Goal: Information Seeking & Learning: Learn about a topic

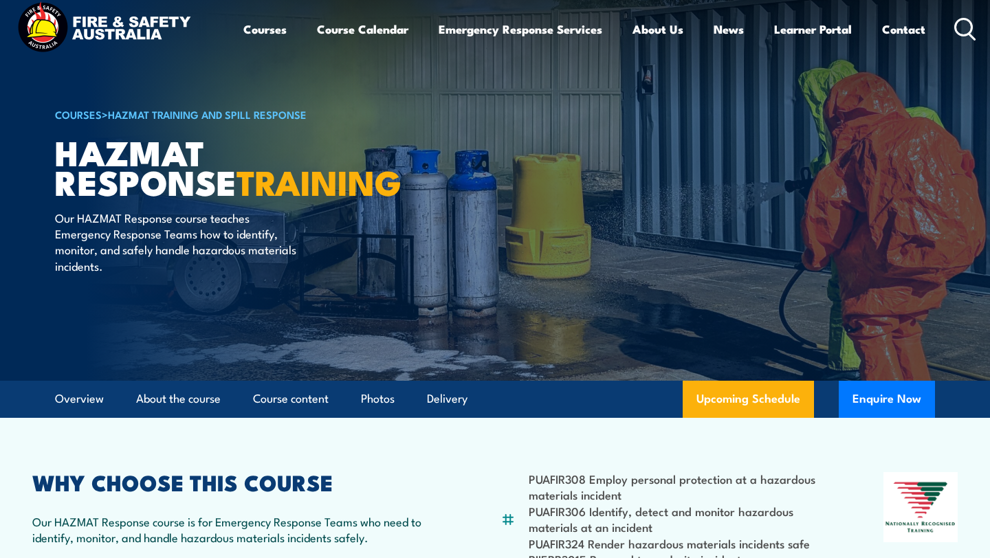
scroll to position [14, 0]
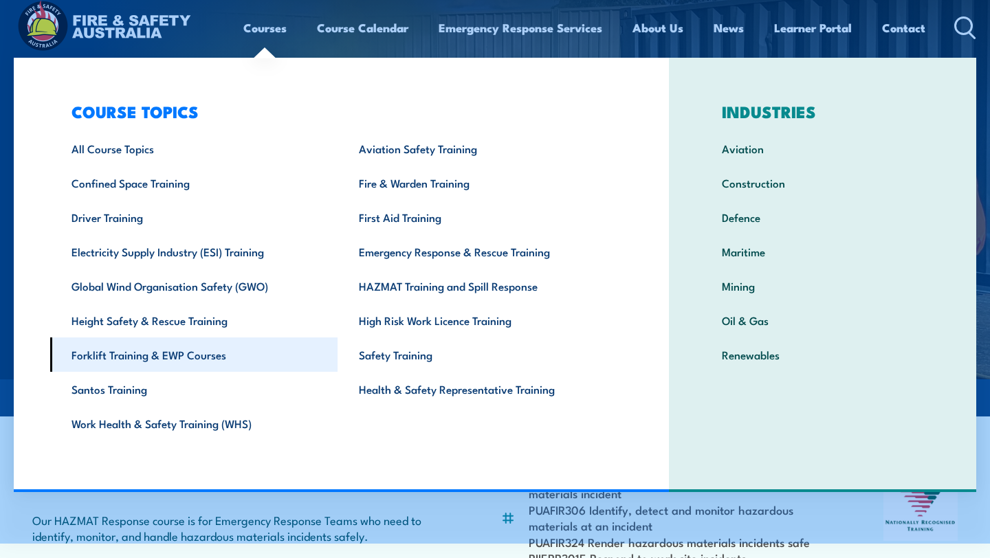
click at [195, 356] on link "Forklift Training & EWP Courses" at bounding box center [193, 355] width 287 height 34
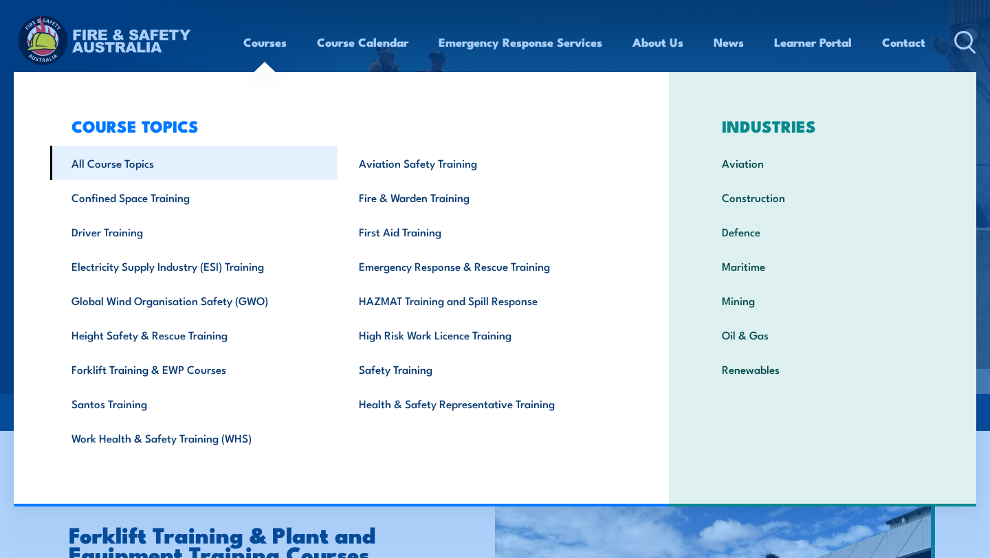
click at [119, 162] on link "All Course Topics" at bounding box center [193, 163] width 287 height 34
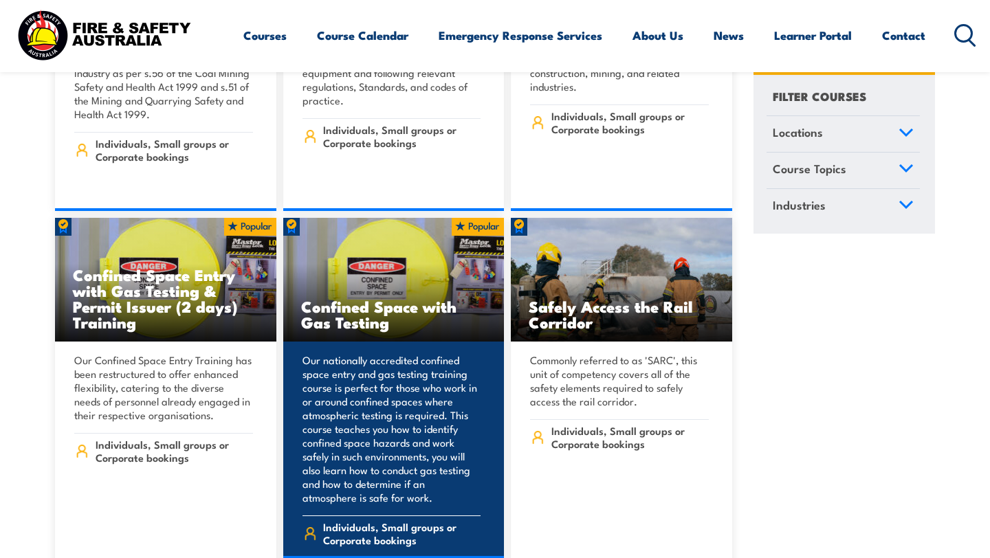
scroll to position [1348, 0]
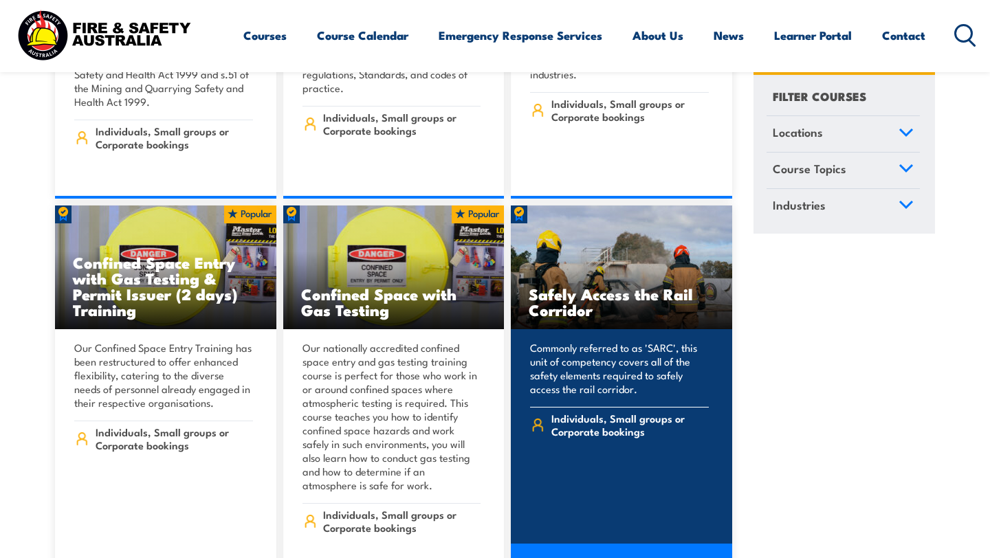
click at [624, 286] on h3 "Safely Access the Rail Corridor" at bounding box center [622, 302] width 186 height 32
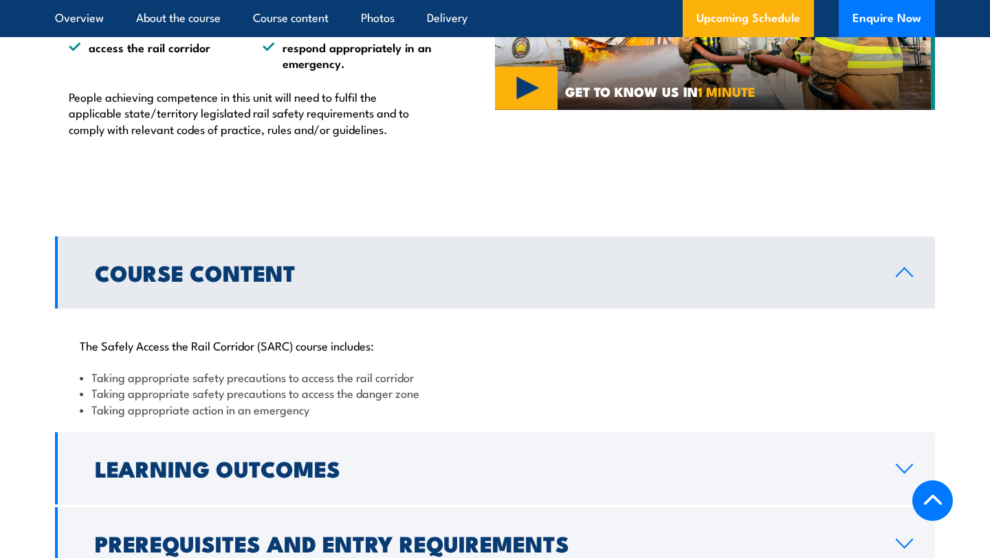
scroll to position [1040, 0]
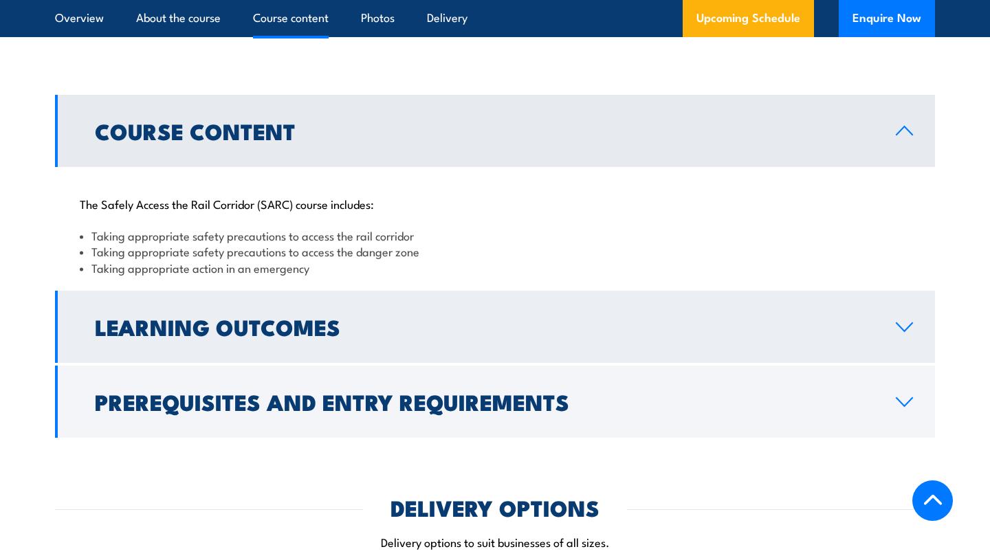
click at [510, 346] on link "Learning Outcomes" at bounding box center [495, 327] width 880 height 72
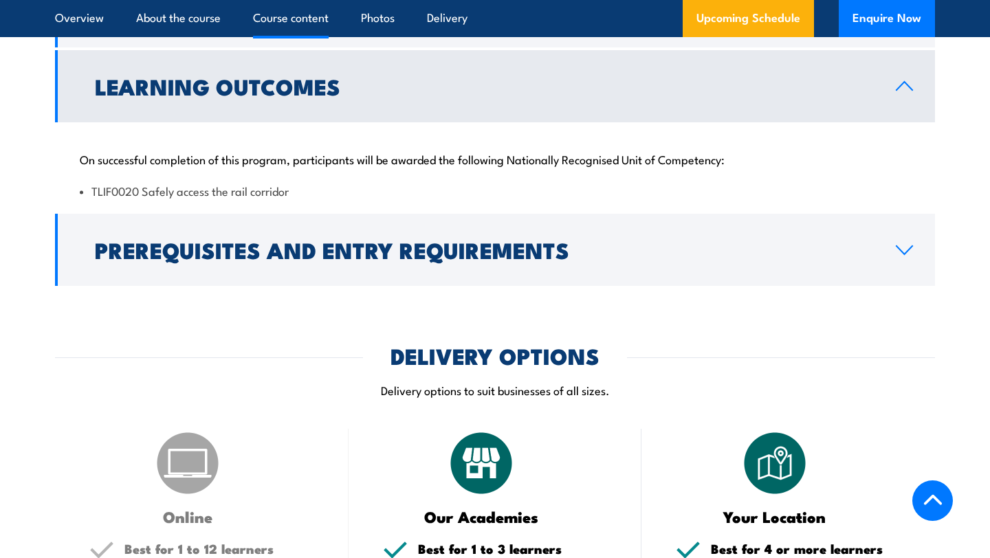
scroll to position [1161, 0]
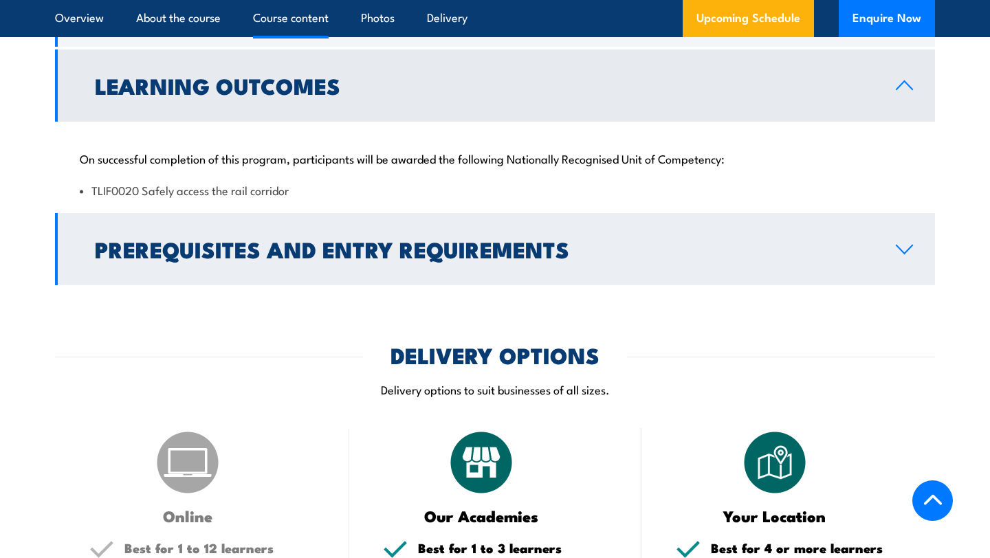
click at [428, 239] on h2 "Prerequisites and Entry Requirements" at bounding box center [484, 248] width 779 height 19
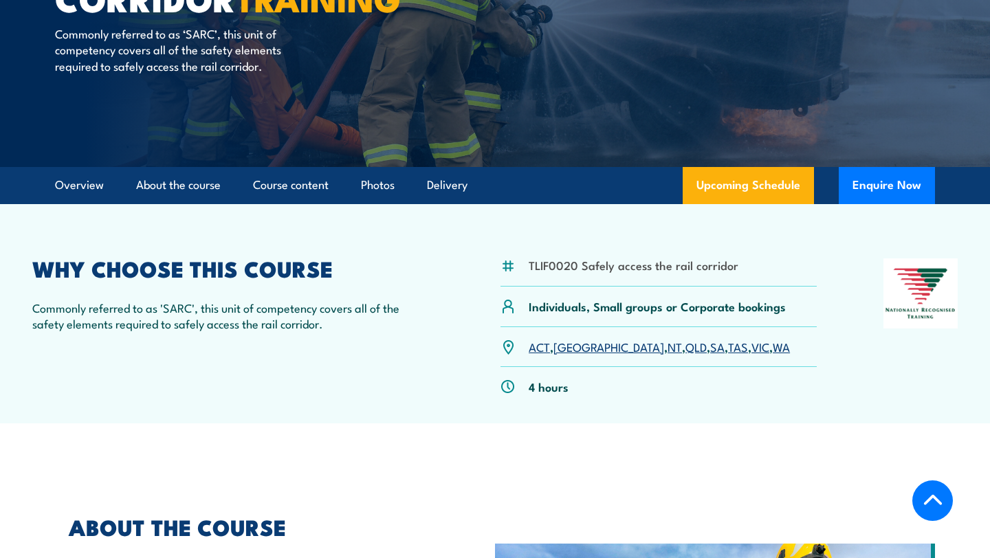
scroll to position [212, 0]
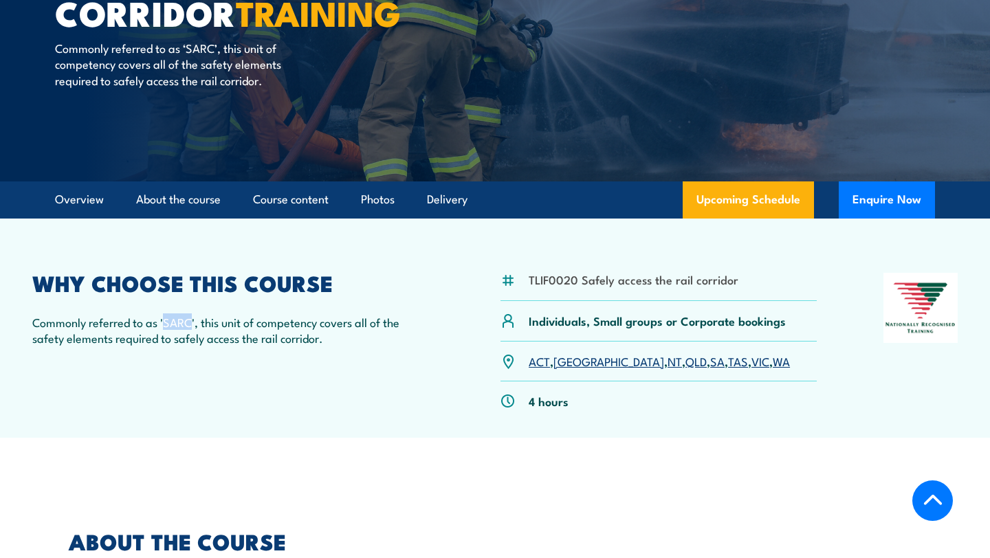
drag, startPoint x: 166, startPoint y: 324, endPoint x: 193, endPoint y: 323, distance: 26.1
click at [193, 323] on p "Commonly referred to as 'SARC', this unit of competency covers all of the safet…" at bounding box center [233, 330] width 402 height 32
copy p "SARC"
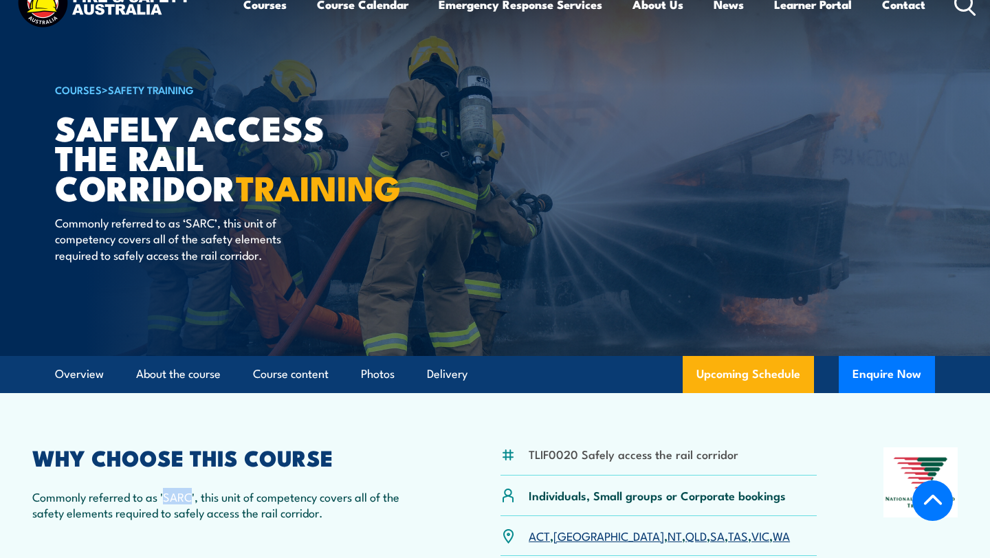
scroll to position [0, 0]
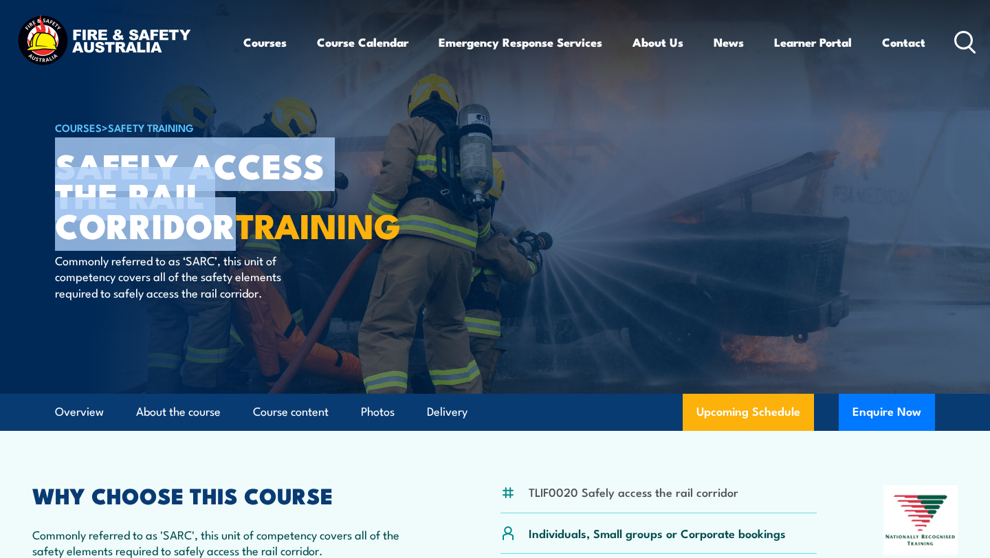
drag, startPoint x: 397, startPoint y: 203, endPoint x: 61, endPoint y: 169, distance: 337.9
click at [61, 169] on article "COURSES > Safety Training Safely Access the Rail Corridor TRAINING Commonly ref…" at bounding box center [495, 197] width 880 height 394
copy h1 "Safely Access the Rail Corridor"
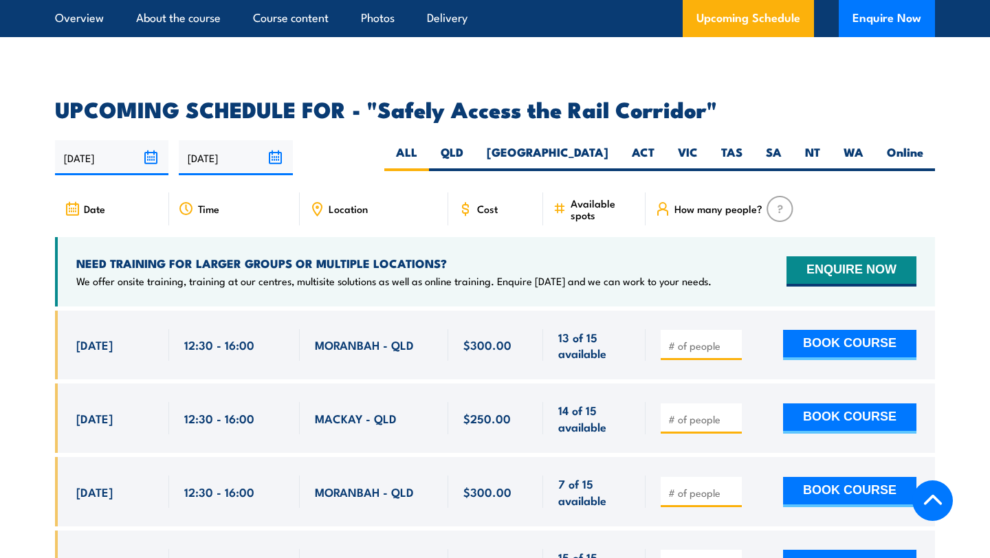
scroll to position [1957, 0]
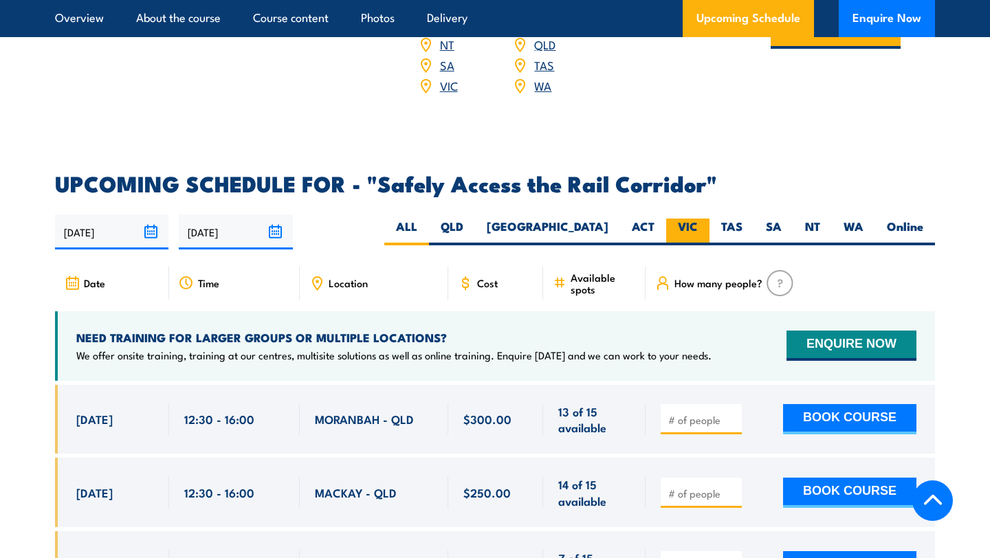
click at [679, 219] on label "VIC" at bounding box center [687, 232] width 43 height 27
click at [698, 219] on input "VIC" at bounding box center [702, 223] width 9 height 9
radio input "true"
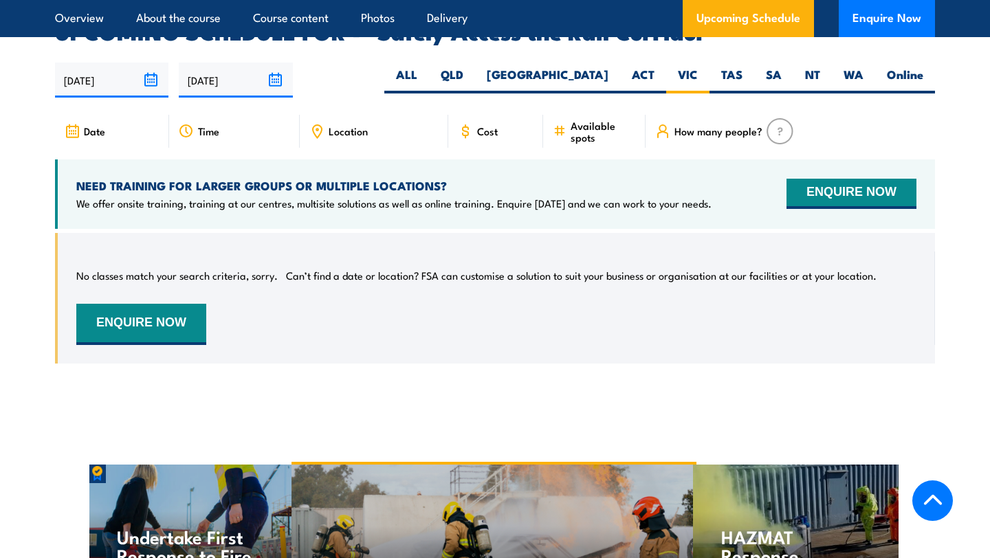
scroll to position [1958, 0]
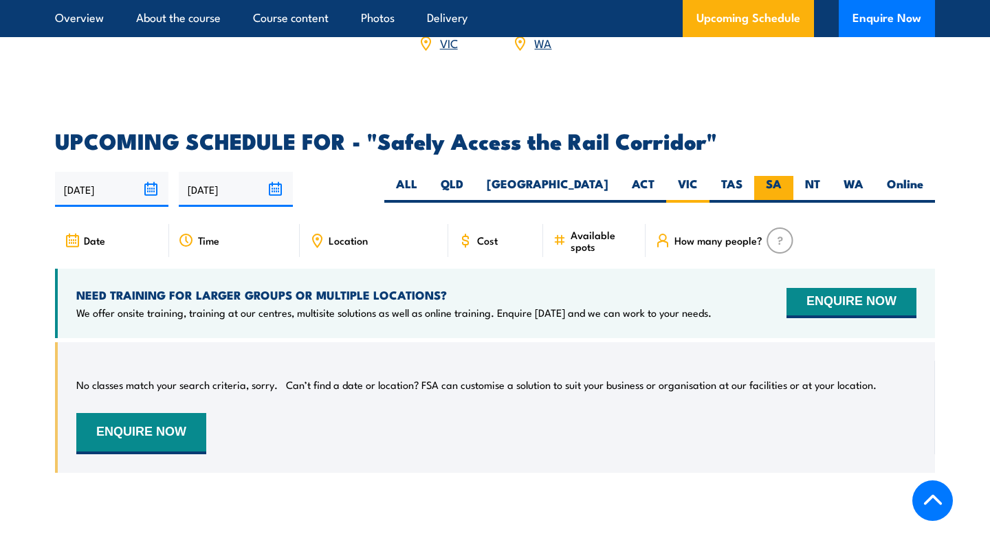
click at [774, 176] on label "SA" at bounding box center [773, 189] width 39 height 27
click at [782, 176] on input "SA" at bounding box center [786, 180] width 9 height 9
radio input "true"
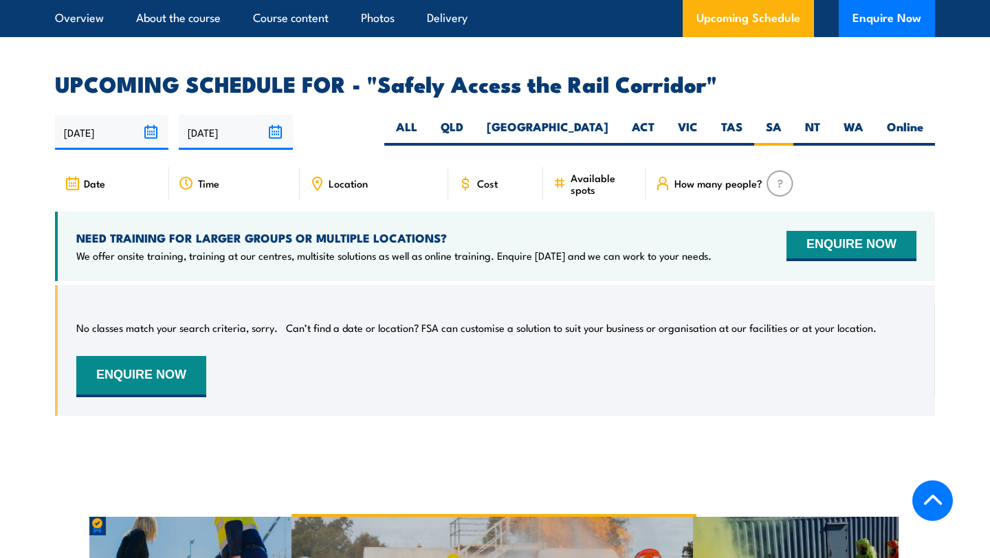
scroll to position [2000, 0]
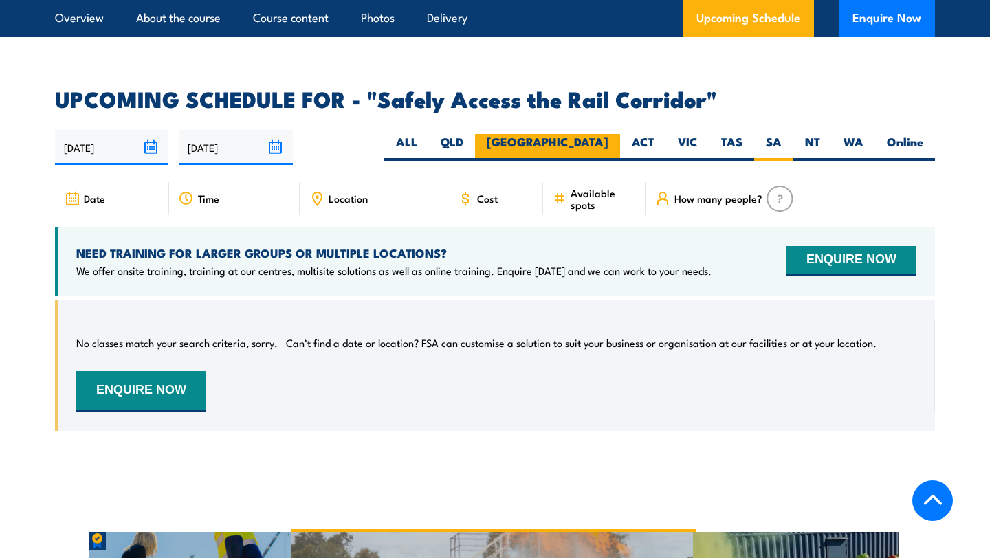
click at [614, 134] on label "[GEOGRAPHIC_DATA]" at bounding box center [547, 147] width 145 height 27
click at [614, 134] on input "[GEOGRAPHIC_DATA]" at bounding box center [613, 138] width 9 height 9
radio input "true"
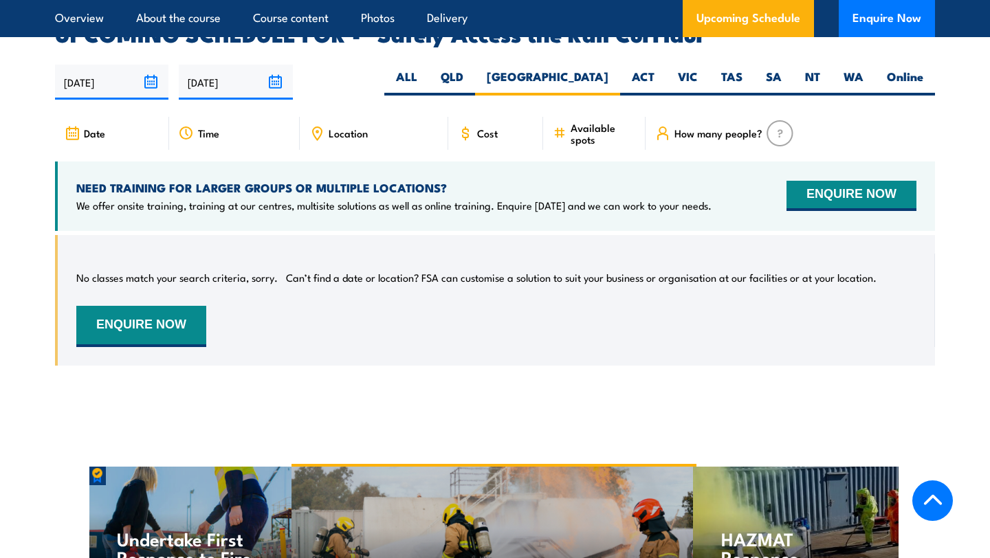
scroll to position [2068, 0]
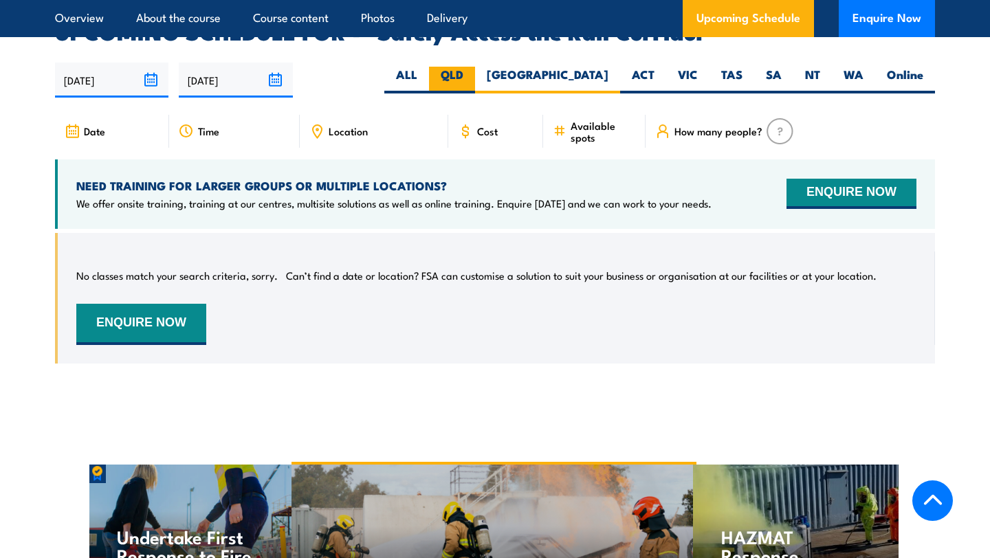
click at [475, 67] on label "QLD" at bounding box center [452, 80] width 46 height 27
click at [472, 67] on input "QLD" at bounding box center [467, 71] width 9 height 9
radio input "true"
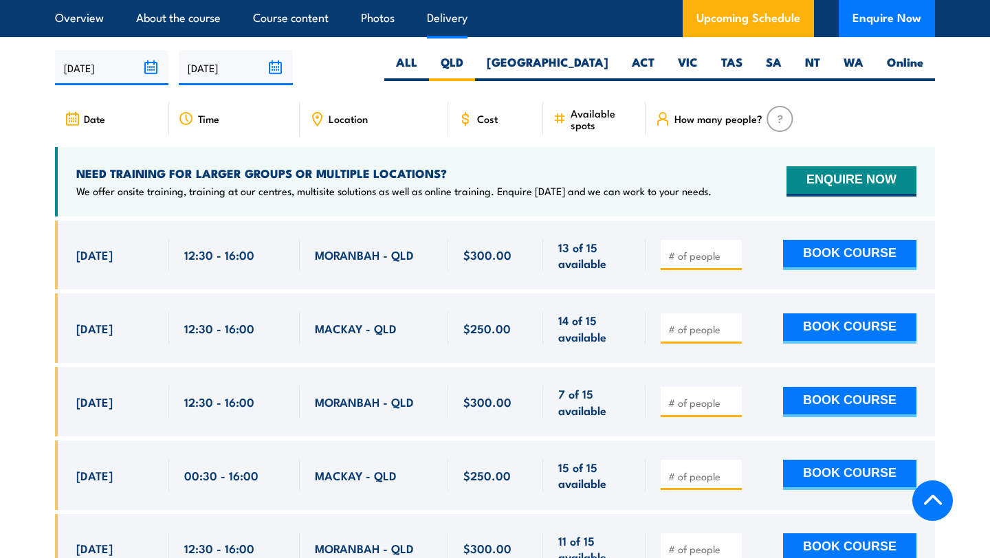
scroll to position [1812, 0]
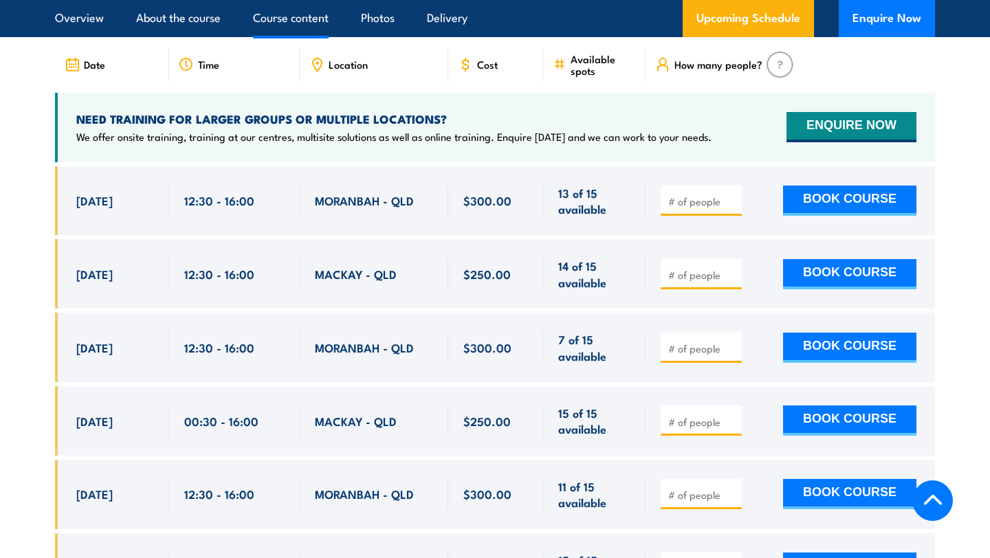
click at [314, 23] on link "Course content" at bounding box center [291, 18] width 76 height 36
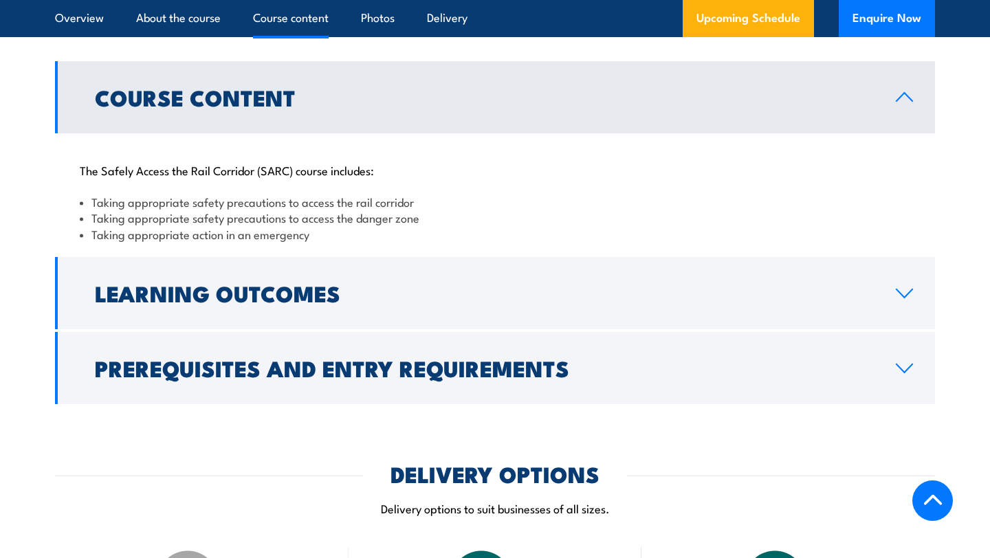
scroll to position [1050, 0]
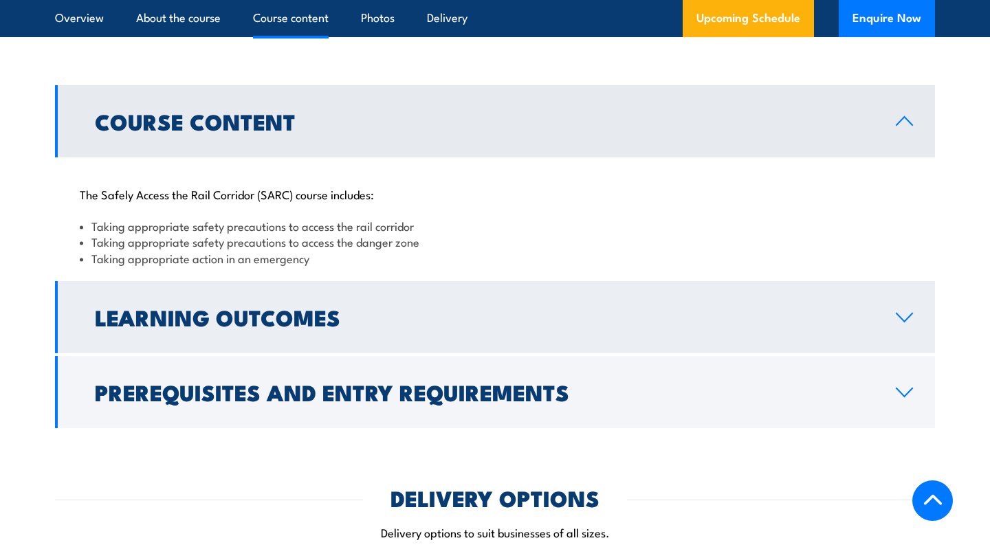
click at [259, 336] on link "Learning Outcomes" at bounding box center [495, 317] width 880 height 72
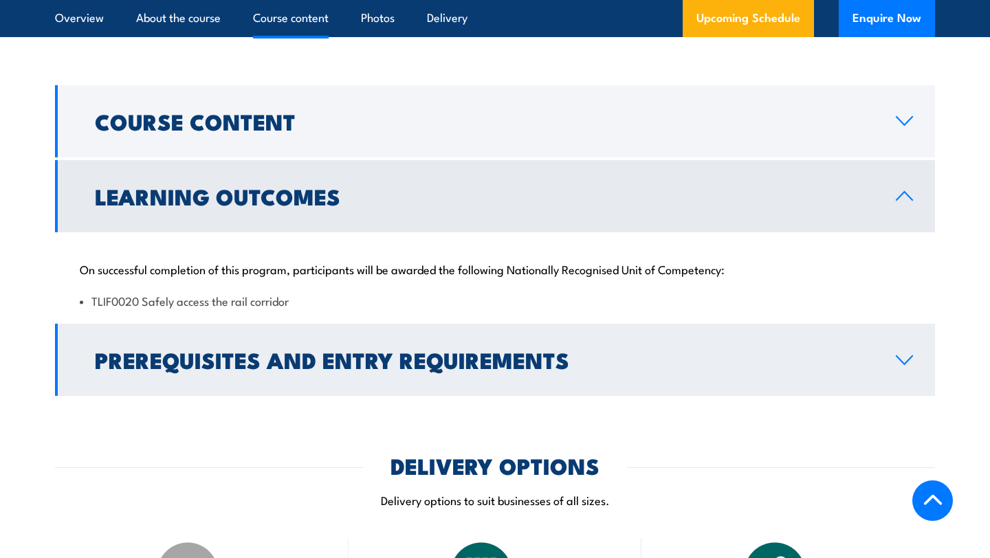
click at [262, 340] on link "Prerequisites and Entry Requirements" at bounding box center [495, 360] width 880 height 72
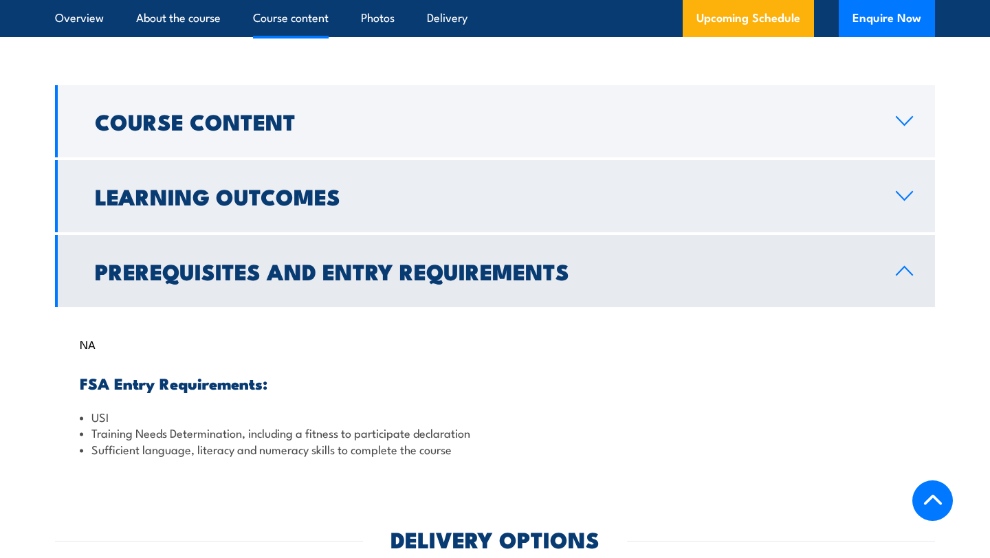
click at [263, 190] on h2 "Learning Outcomes" at bounding box center [484, 195] width 779 height 19
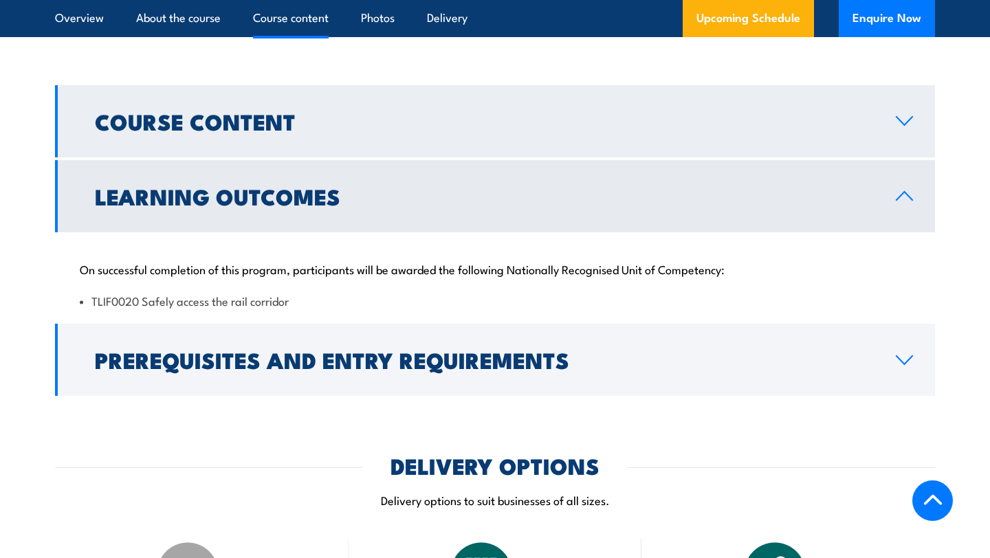
click at [284, 124] on h2 "Course Content" at bounding box center [484, 120] width 779 height 19
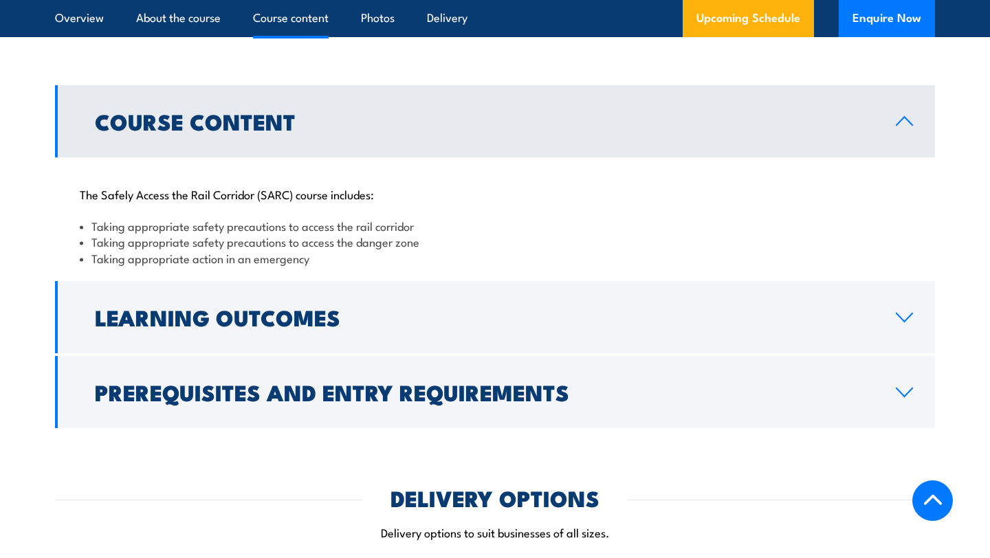
click at [268, 131] on h2 "Course Content" at bounding box center [484, 120] width 779 height 19
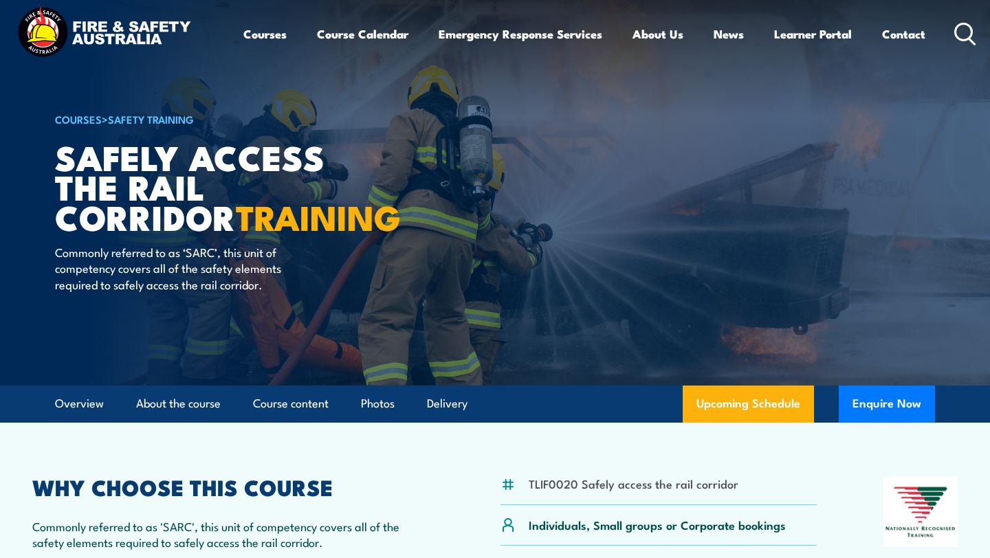
scroll to position [0, 0]
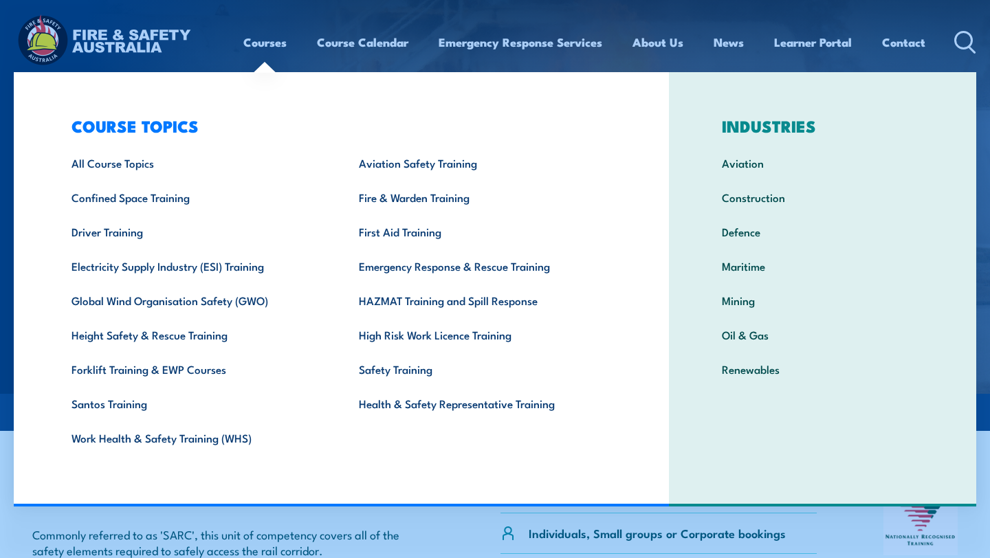
click at [263, 51] on link "Courses" at bounding box center [264, 42] width 43 height 36
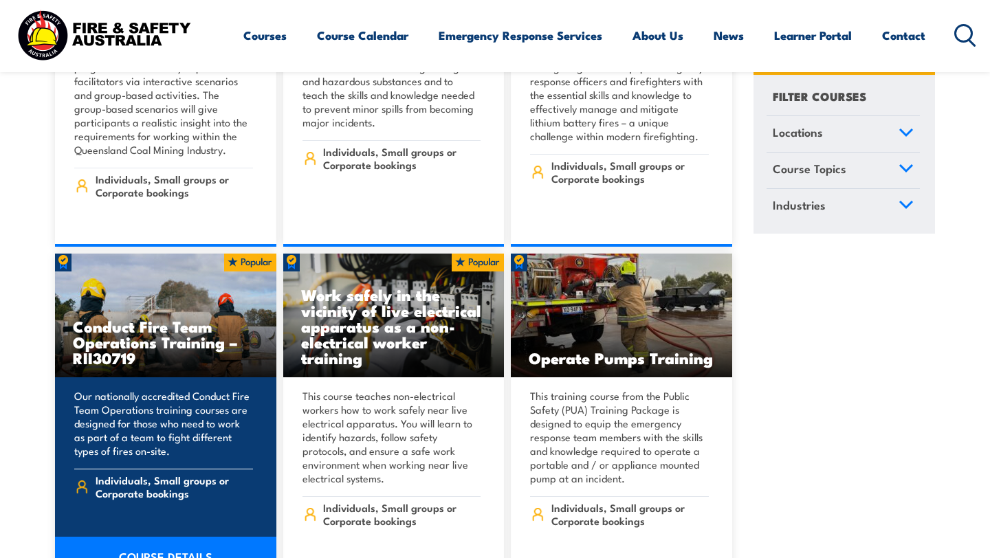
scroll to position [2029, 0]
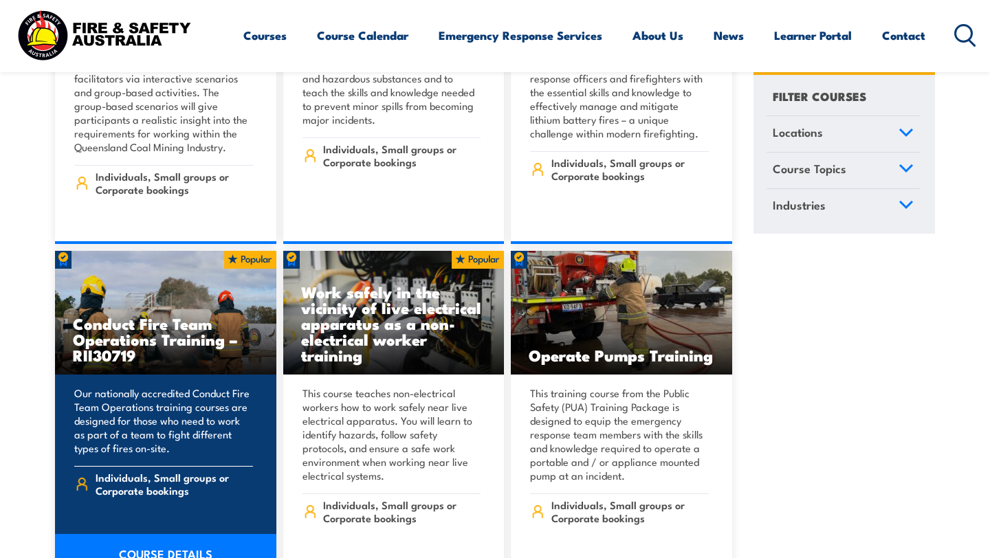
click at [190, 327] on h3 "Conduct Fire Team Operations Training – RII30719" at bounding box center [166, 339] width 186 height 47
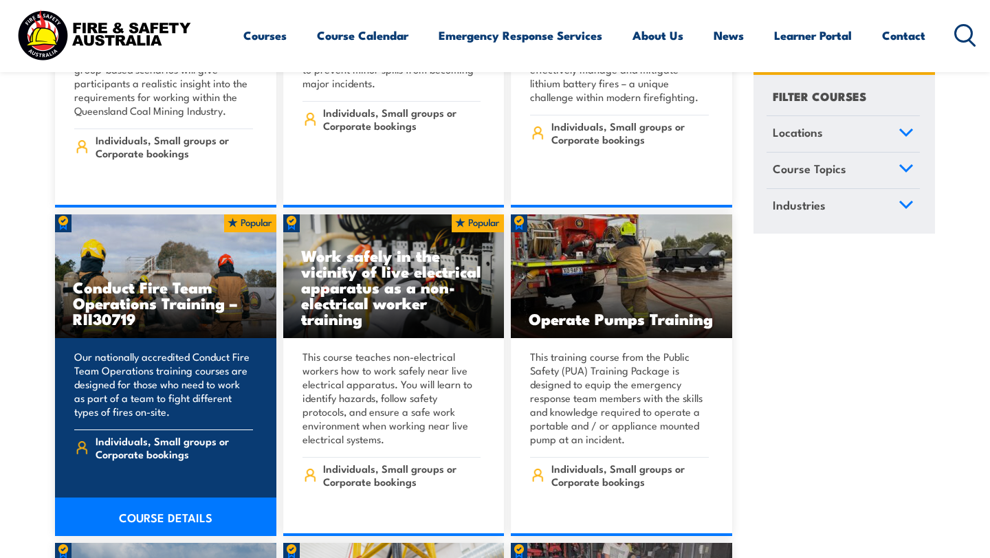
scroll to position [2087, 0]
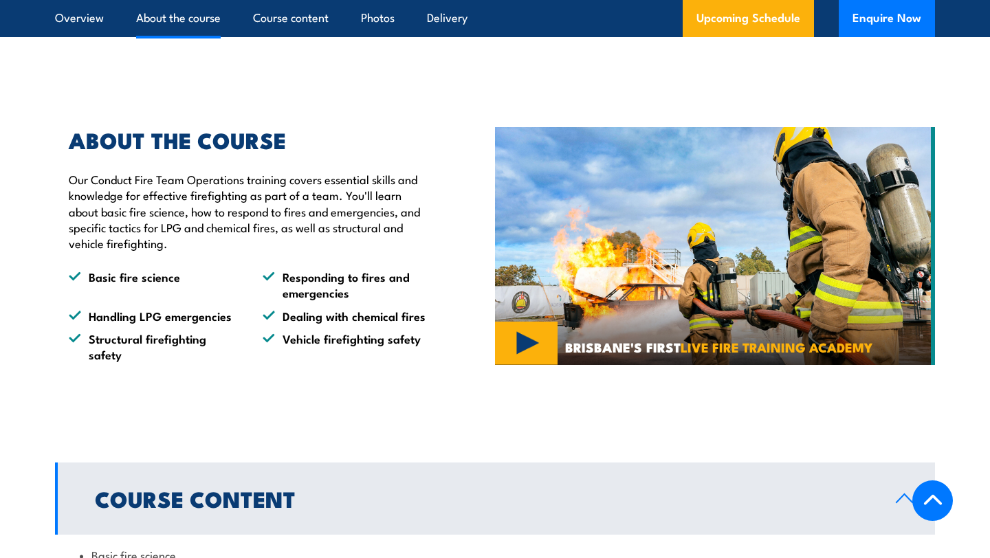
scroll to position [931, 0]
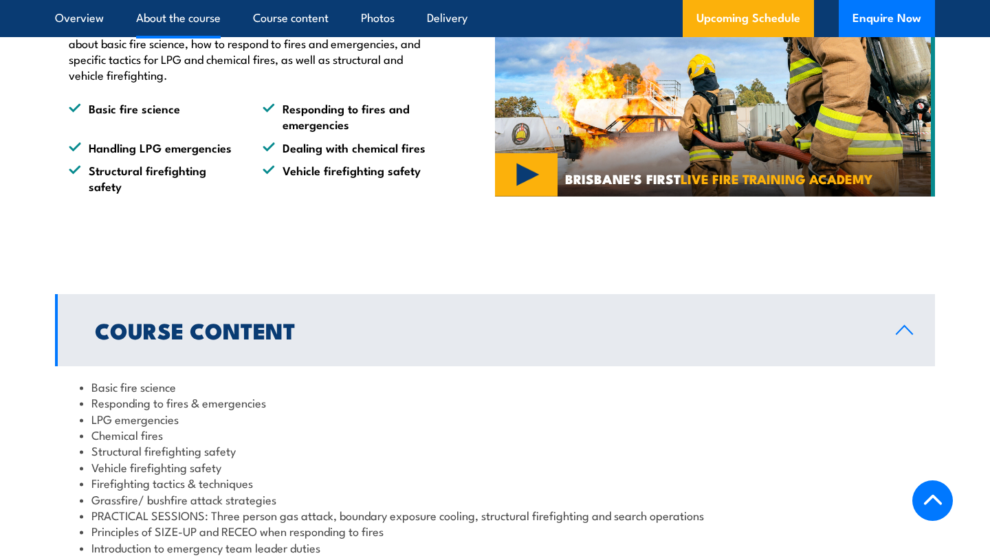
click at [173, 334] on h2 "Course Content" at bounding box center [484, 329] width 779 height 19
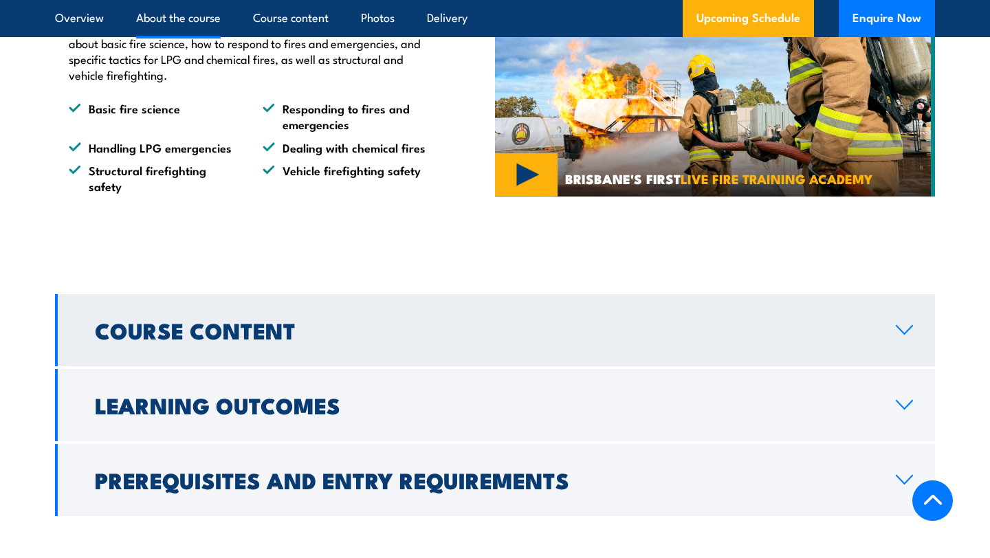
click at [173, 334] on h2 "Course Content" at bounding box center [484, 329] width 779 height 19
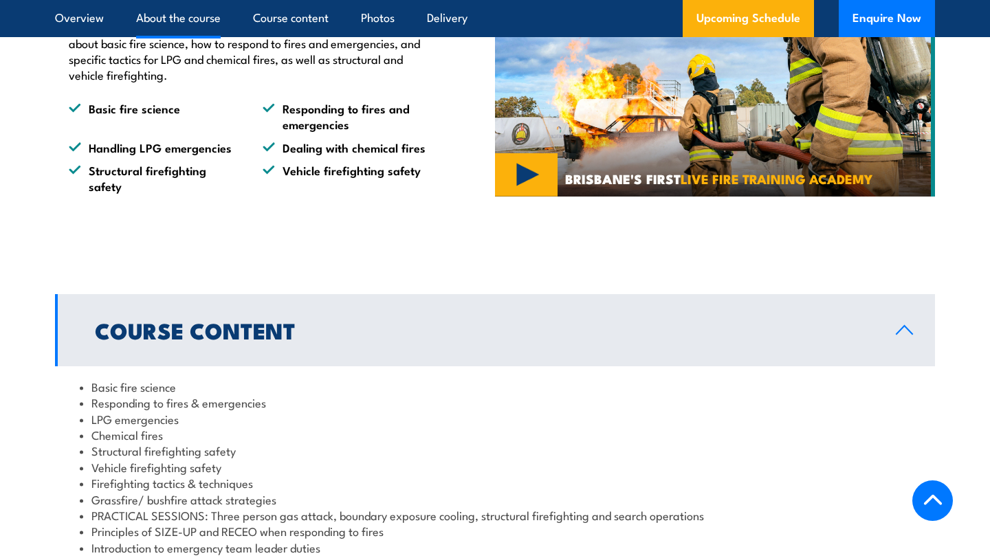
click at [173, 334] on h2 "Course Content" at bounding box center [484, 329] width 779 height 19
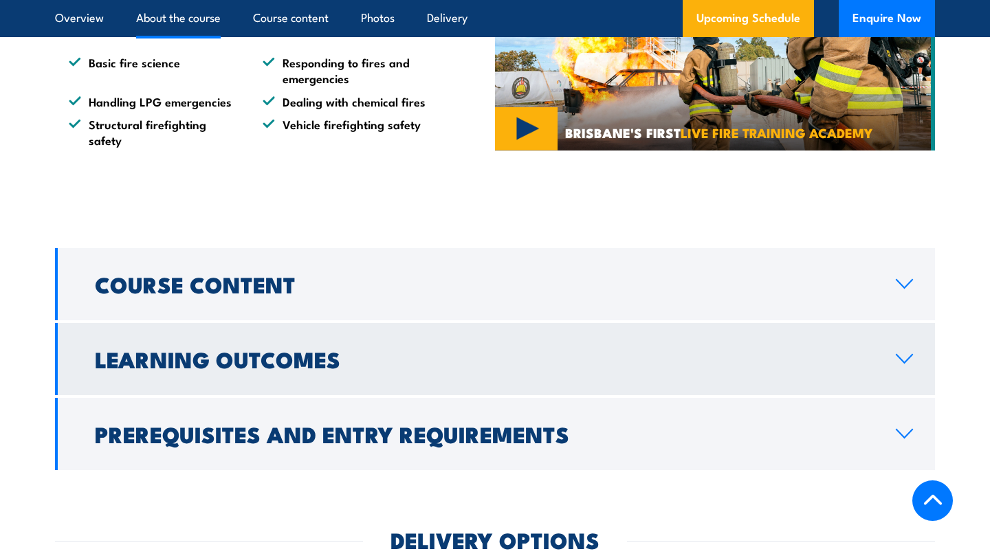
click at [175, 356] on h2 "Learning Outcomes" at bounding box center [484, 358] width 779 height 19
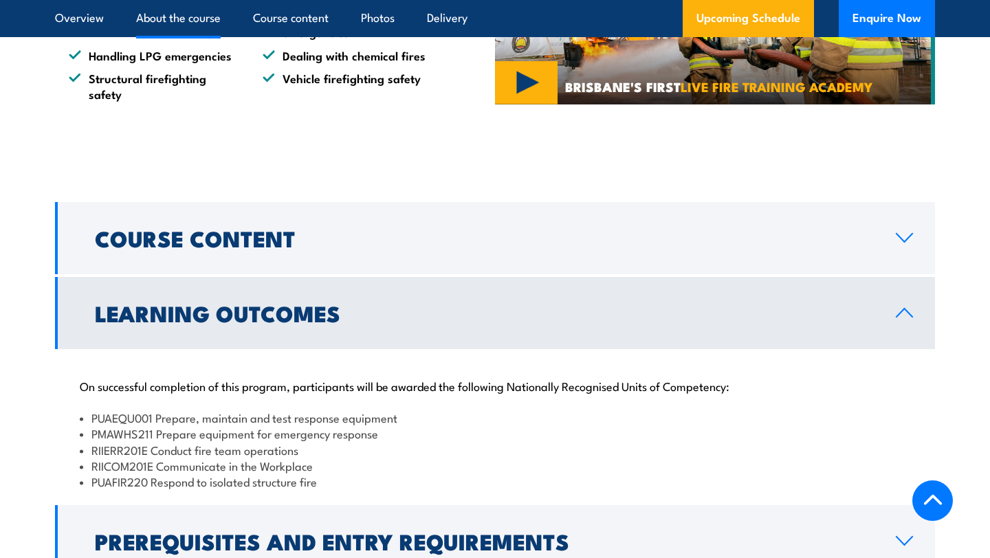
scroll to position [1026, 0]
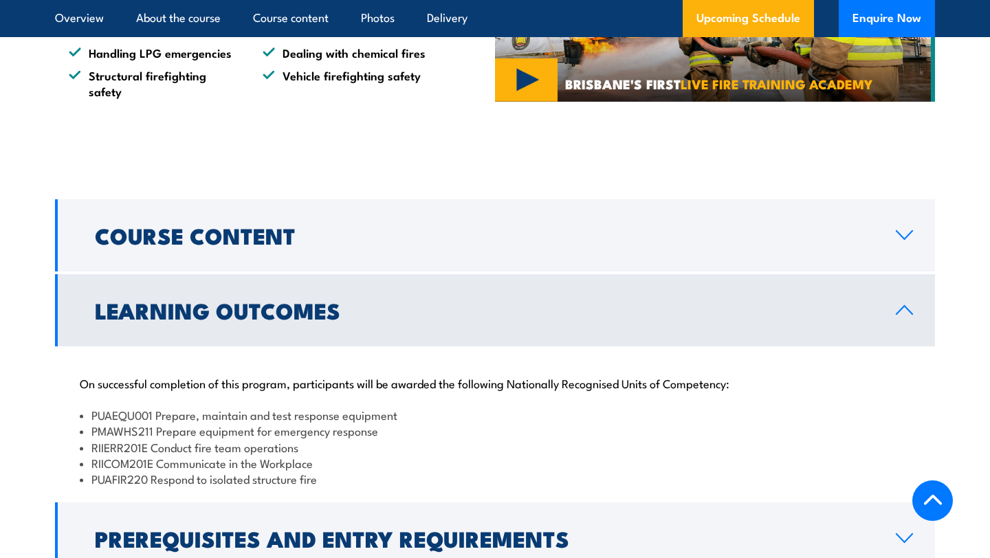
click at [193, 330] on link "Learning Outcomes" at bounding box center [495, 310] width 880 height 72
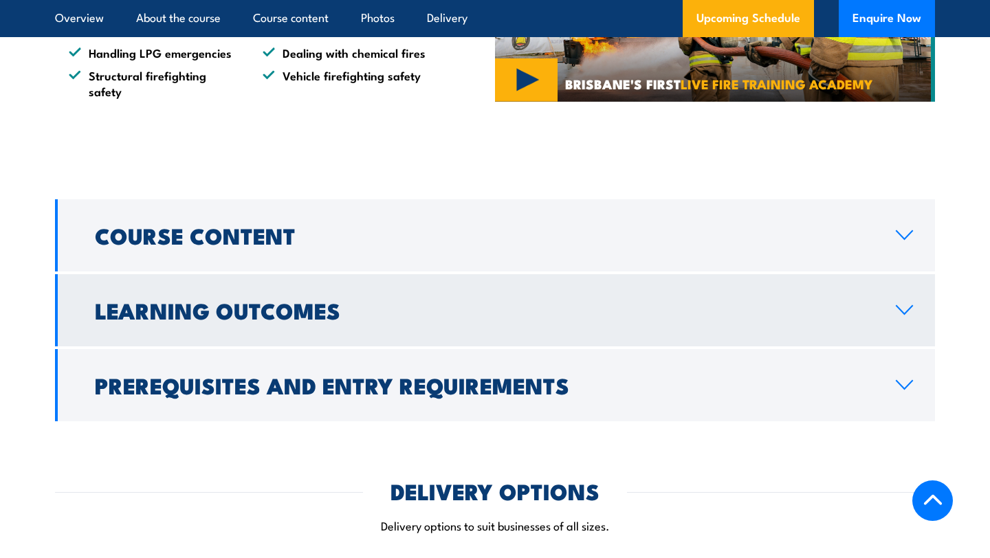
click at [241, 275] on link "Learning Outcomes" at bounding box center [495, 310] width 880 height 72
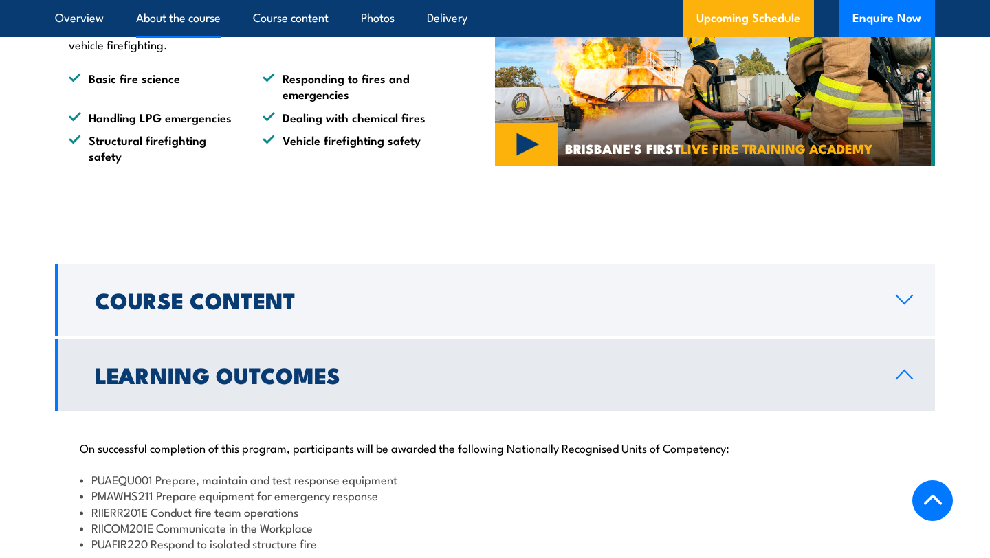
scroll to position [981, 0]
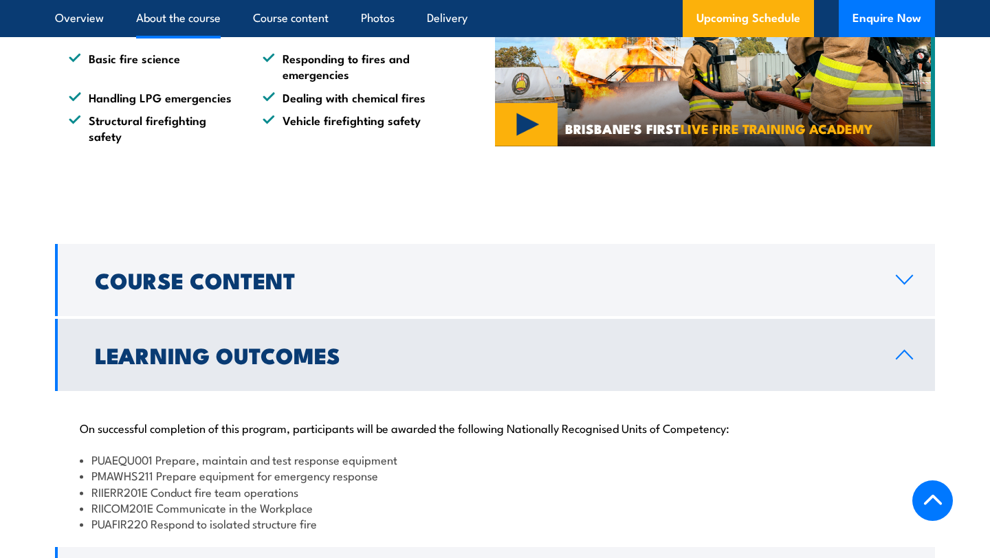
click at [205, 353] on h2 "Learning Outcomes" at bounding box center [484, 354] width 779 height 19
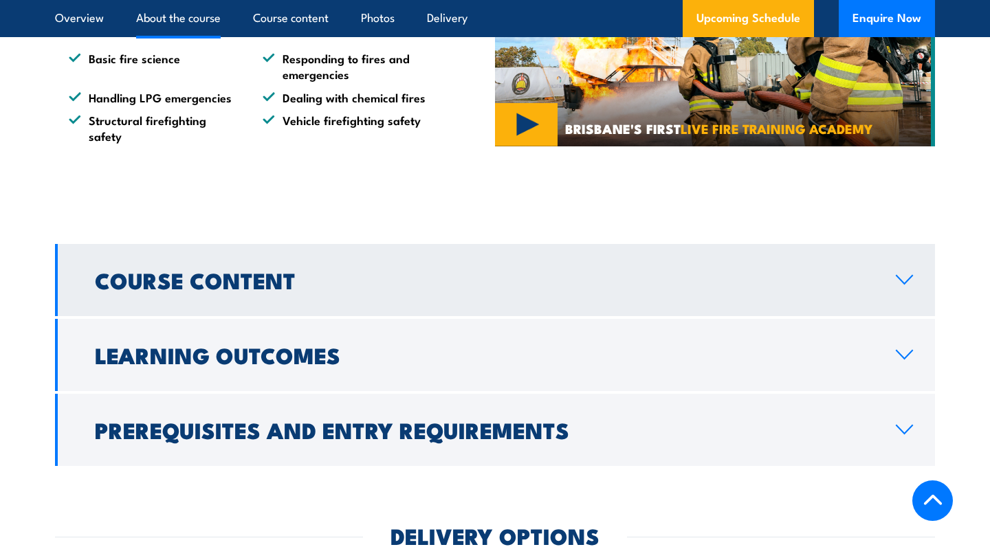
click at [224, 250] on link "Course Content" at bounding box center [495, 280] width 880 height 72
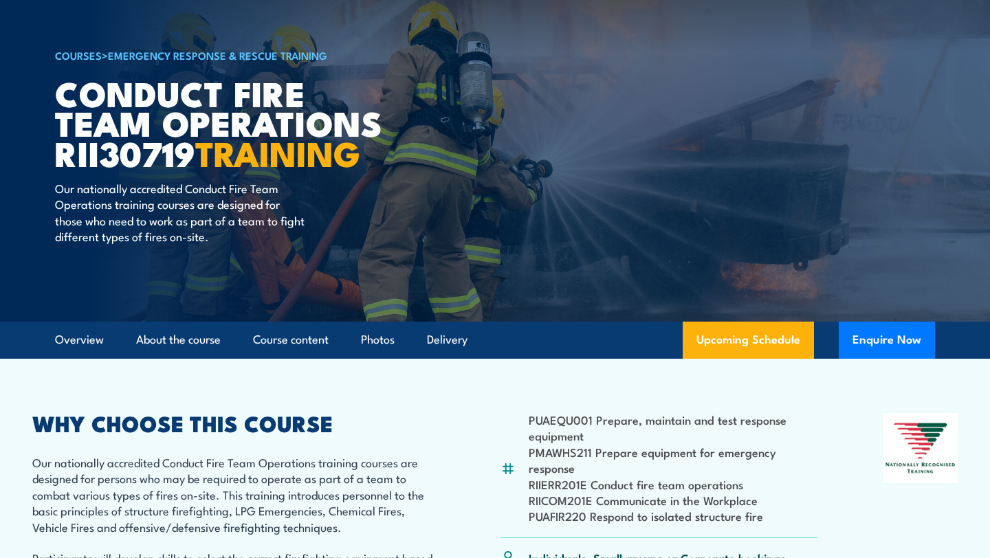
scroll to position [78, 0]
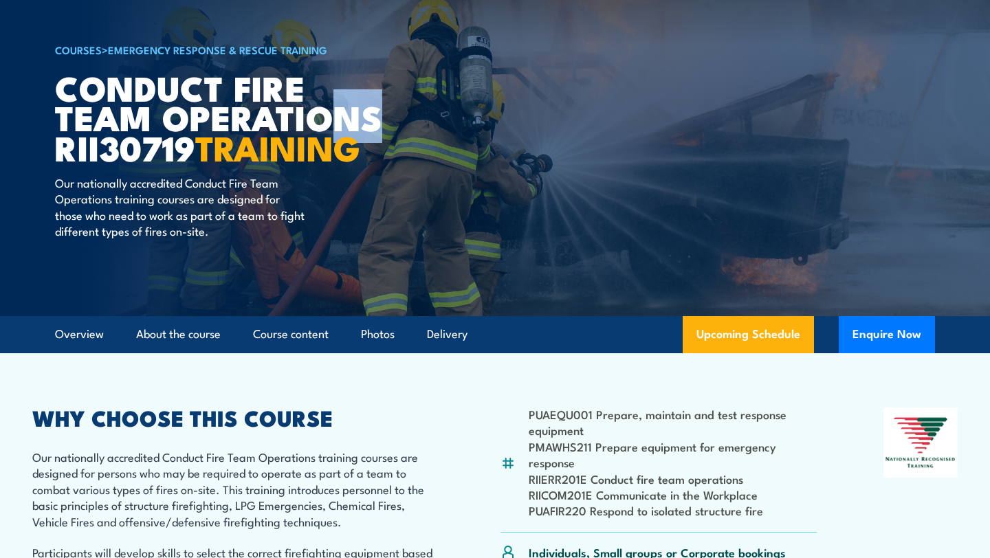
drag, startPoint x: 381, startPoint y: 118, endPoint x: 329, endPoint y: 113, distance: 51.7
click at [329, 113] on h1 "Conduct Fire Team Operations RII30719 TRAINING" at bounding box center [225, 116] width 340 height 89
click at [325, 427] on h2 "WHY CHOOSE THIS COURSE" at bounding box center [233, 417] width 402 height 19
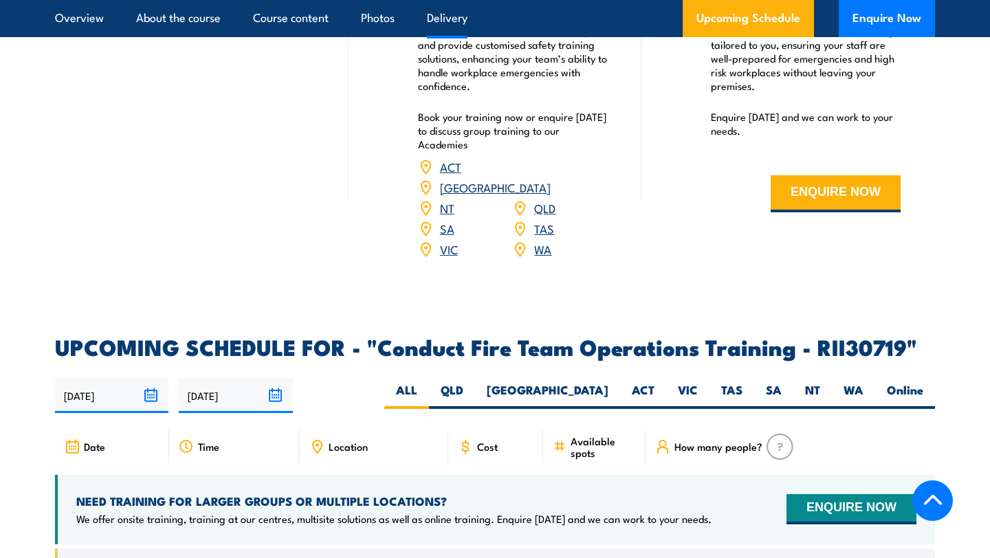
scroll to position [2144, 0]
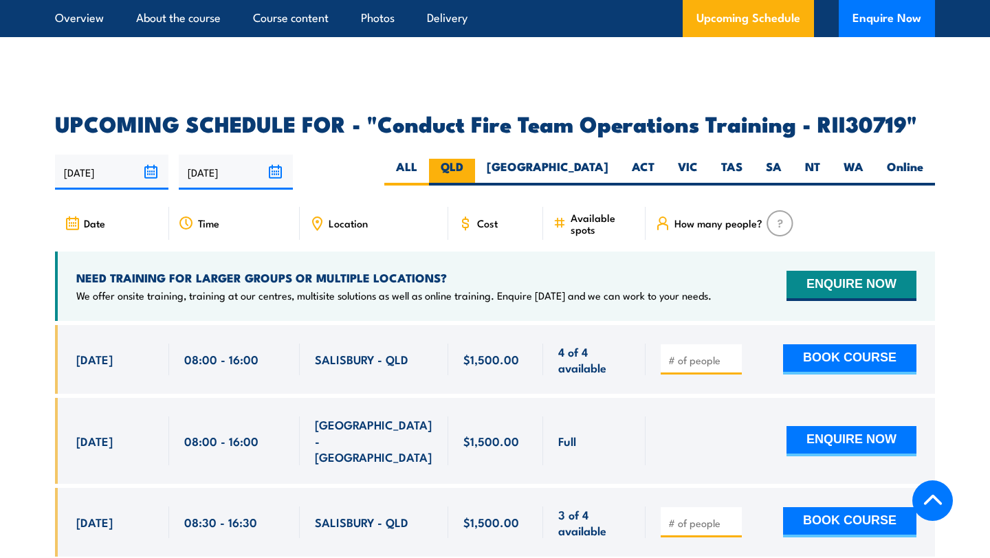
click at [475, 159] on label "QLD" at bounding box center [452, 172] width 46 height 27
click at [472, 159] on input "QLD" at bounding box center [467, 163] width 9 height 9
radio input "true"
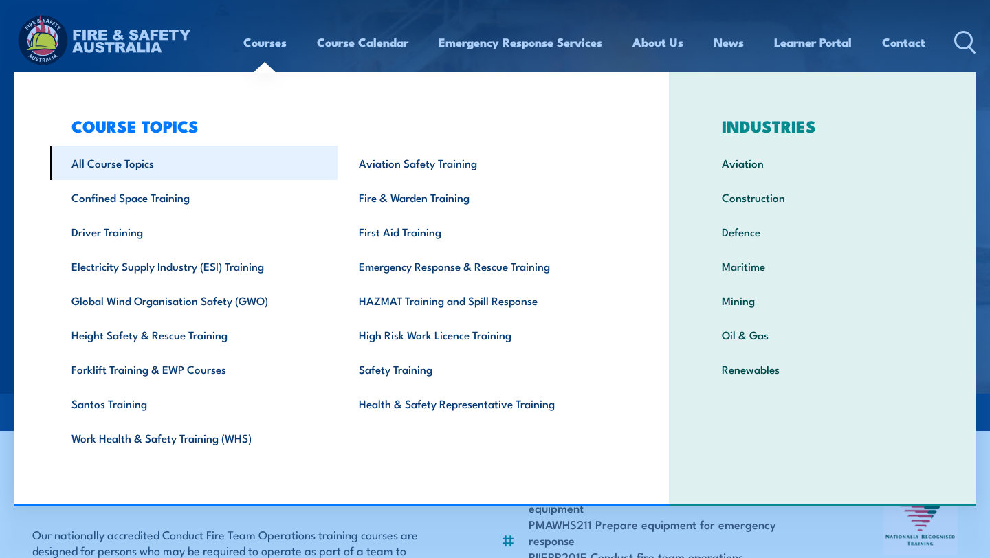
click at [190, 163] on link "All Course Topics" at bounding box center [193, 163] width 287 height 34
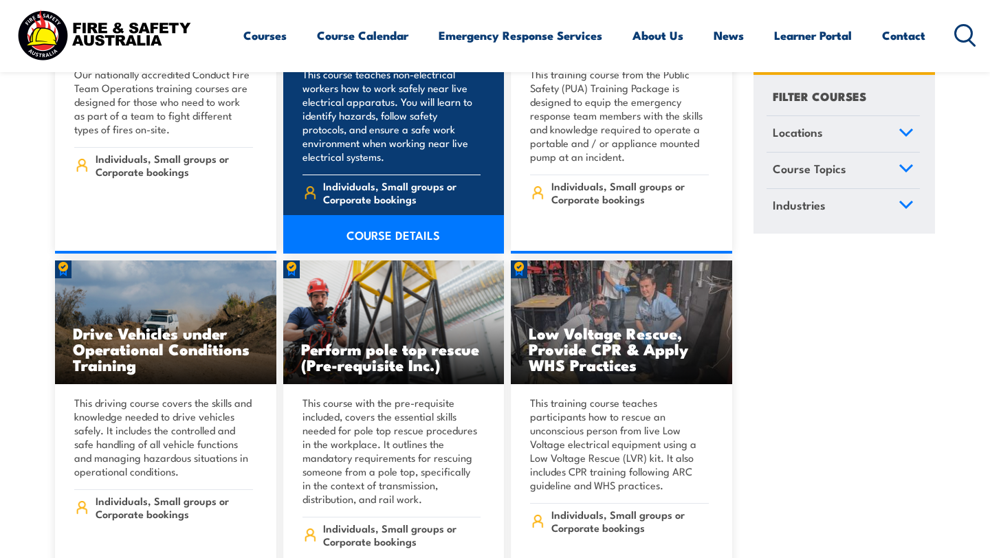
scroll to position [2372, 0]
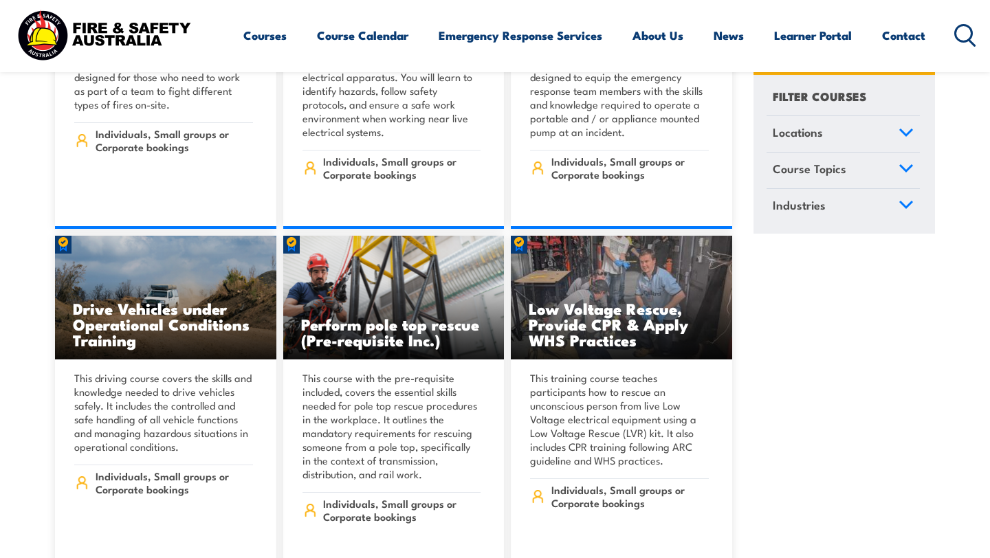
click at [909, 133] on icon at bounding box center [906, 132] width 12 height 6
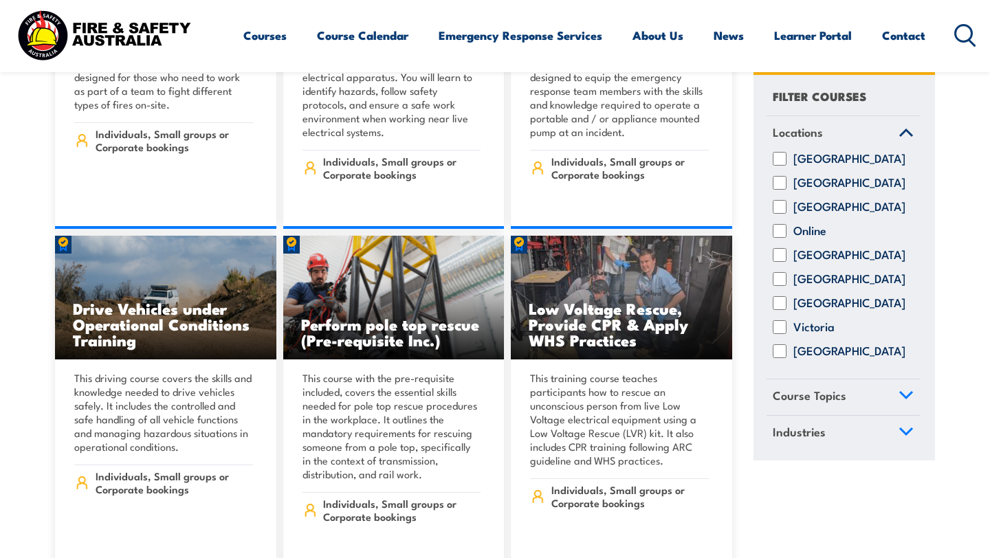
click at [774, 334] on input "Victoria" at bounding box center [780, 327] width 14 height 14
checkbox input "true"
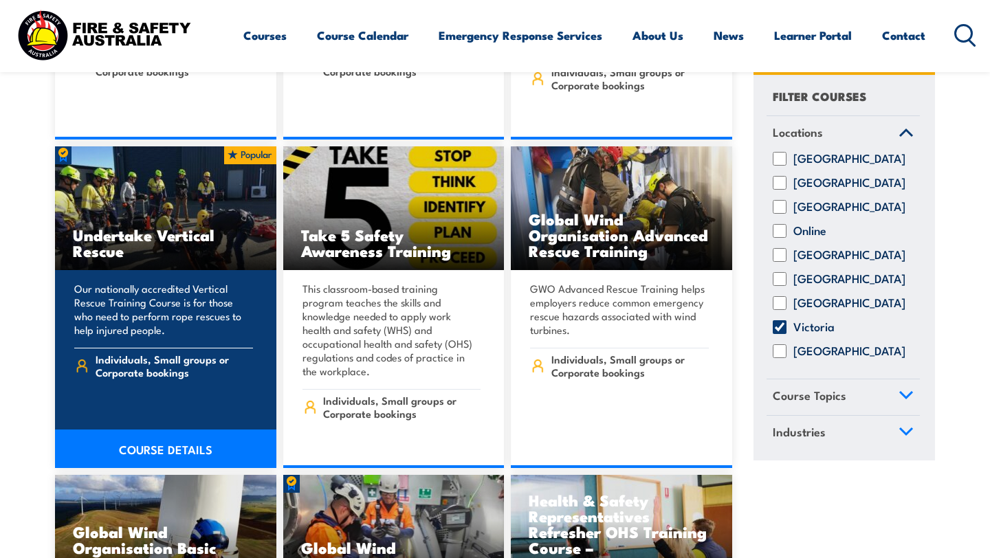
scroll to position [3082, 0]
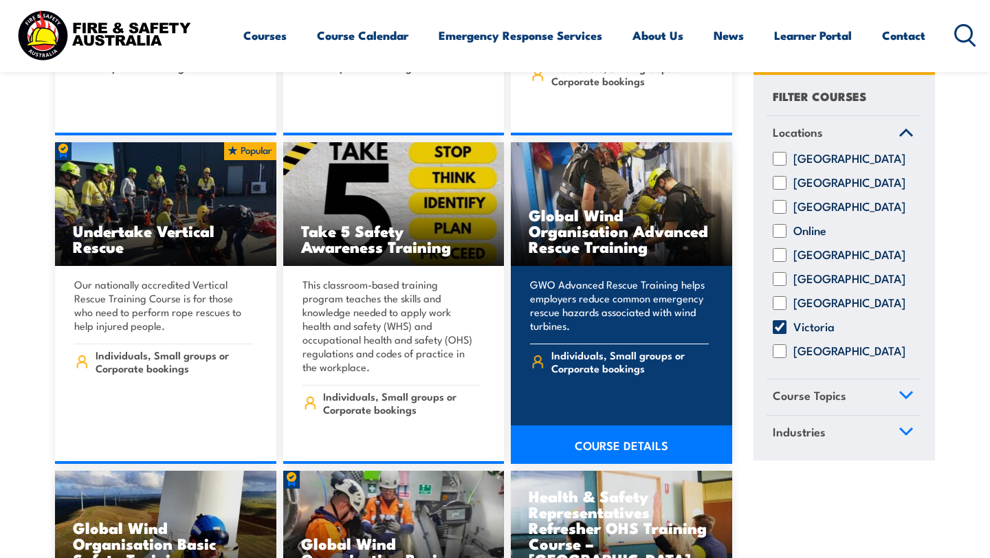
click at [556, 217] on h3 "Global Wind Organisation Advanced Rescue Training" at bounding box center [622, 230] width 186 height 47
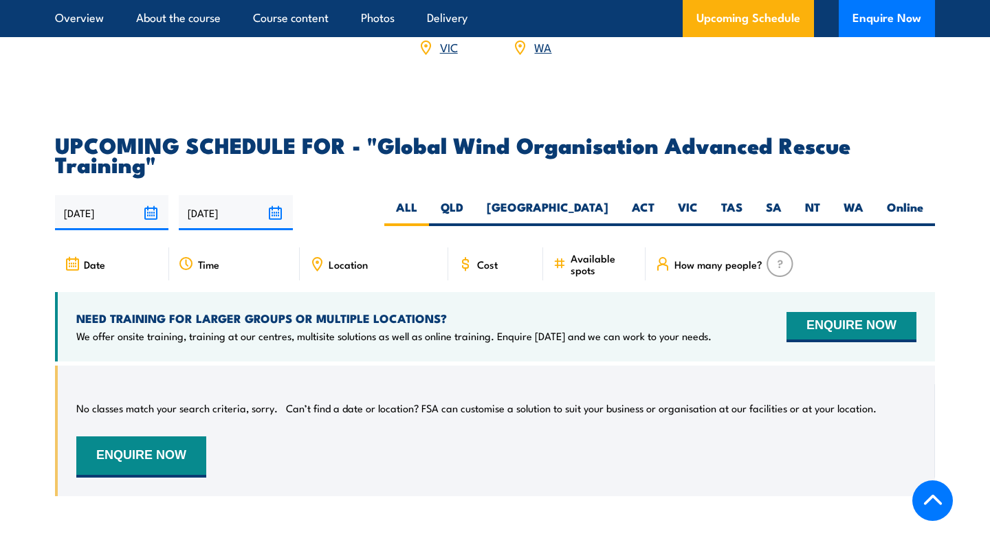
scroll to position [2495, 0]
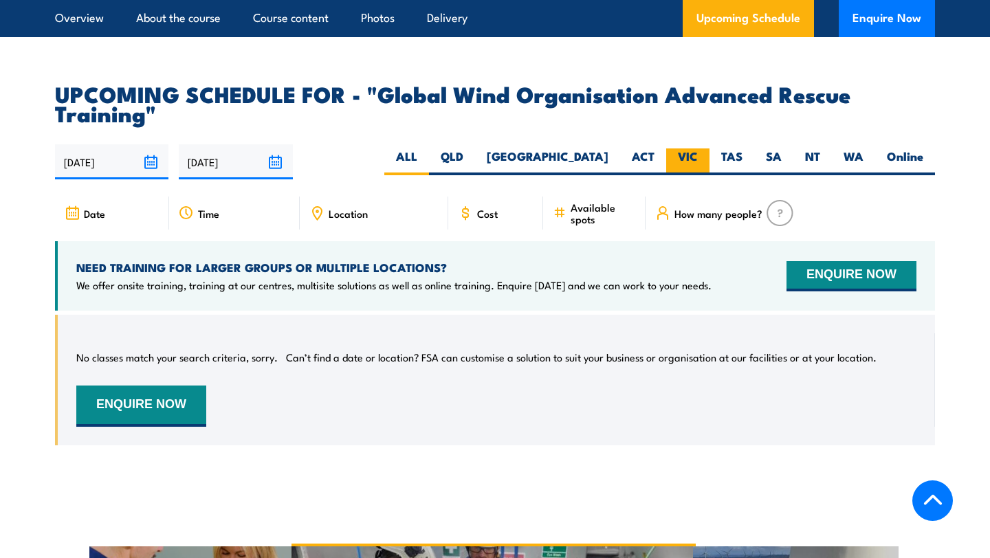
click at [678, 160] on label "VIC" at bounding box center [687, 162] width 43 height 27
click at [698, 157] on input "VIC" at bounding box center [702, 153] width 9 height 9
radio input "true"
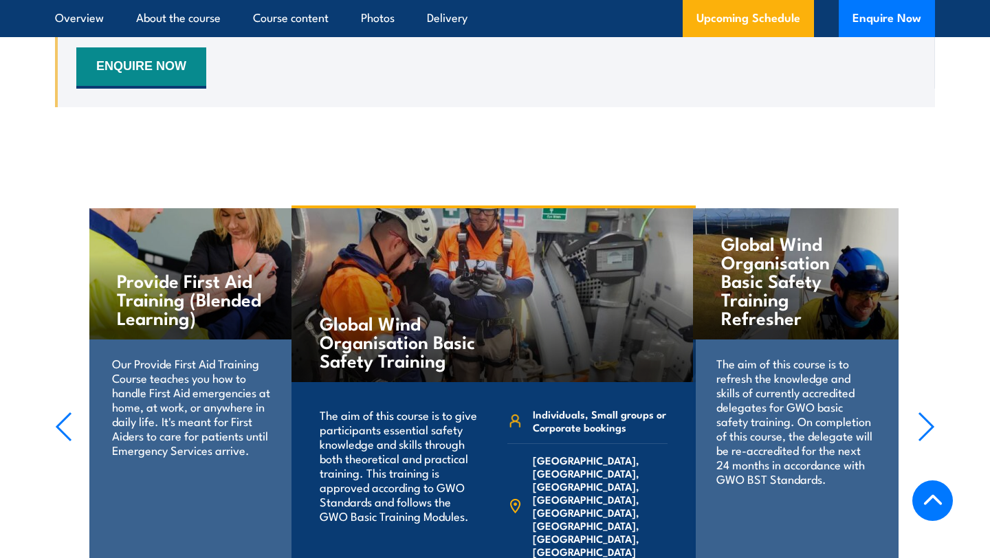
scroll to position [2925, 0]
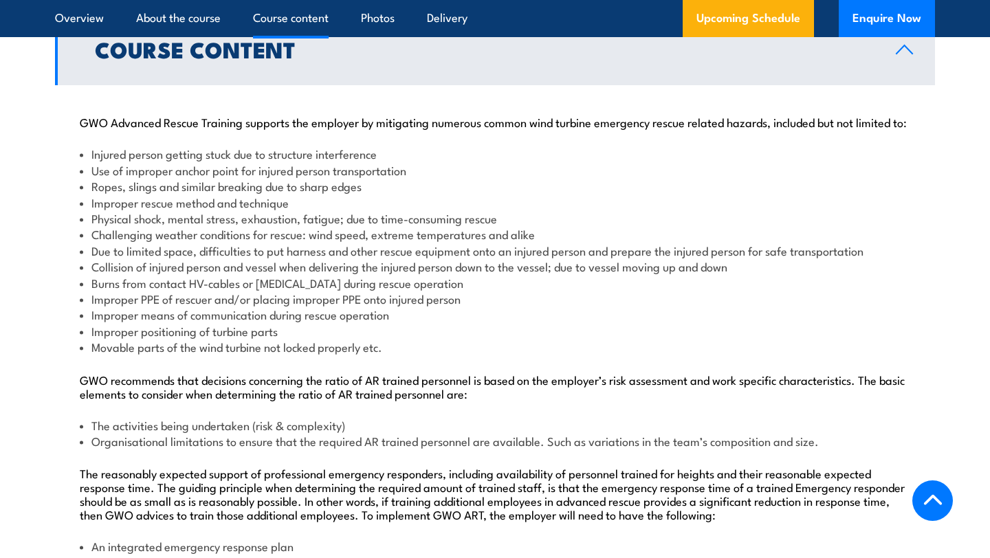
scroll to position [1124, 0]
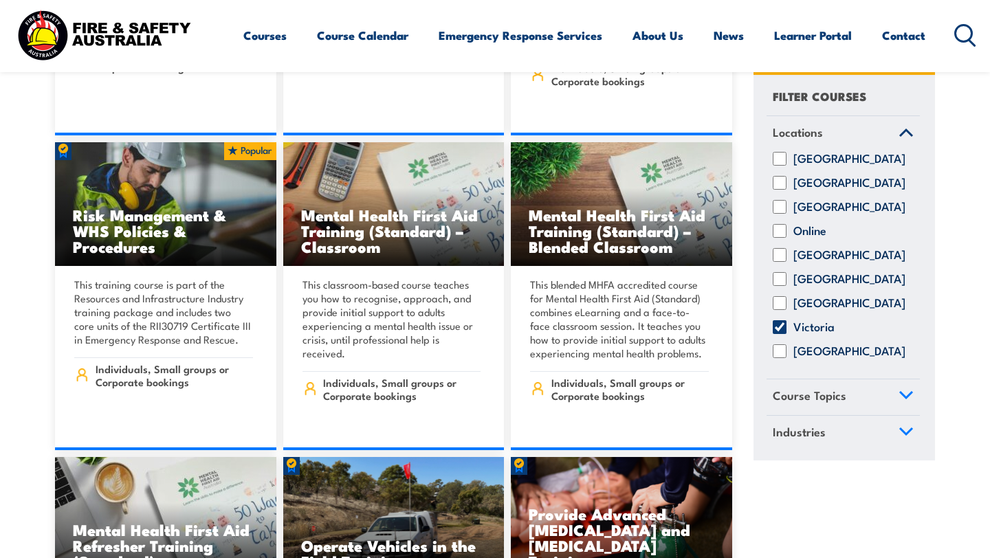
scroll to position [5350, 0]
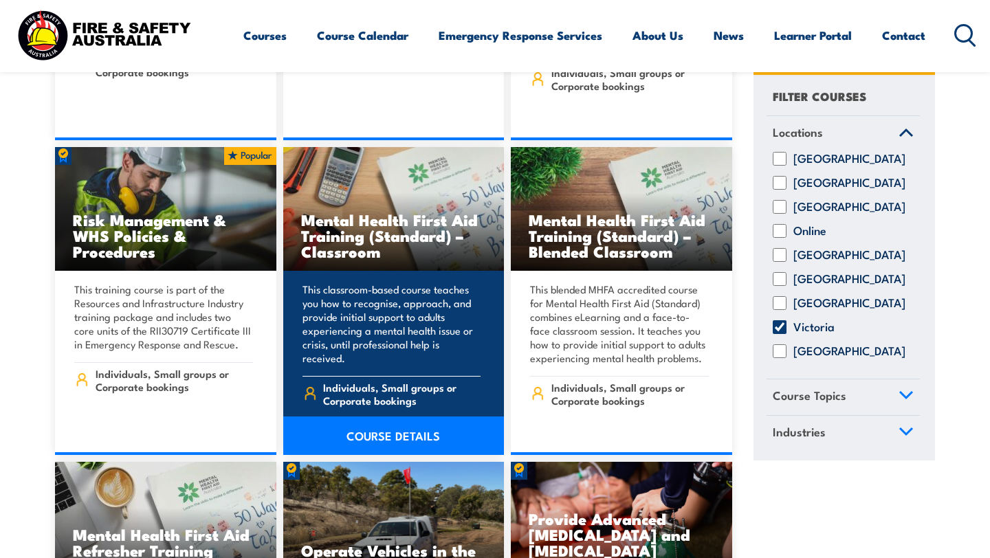
click at [374, 212] on h3 "Mental Health First Aid Training (Standard) – Classroom" at bounding box center [394, 235] width 186 height 47
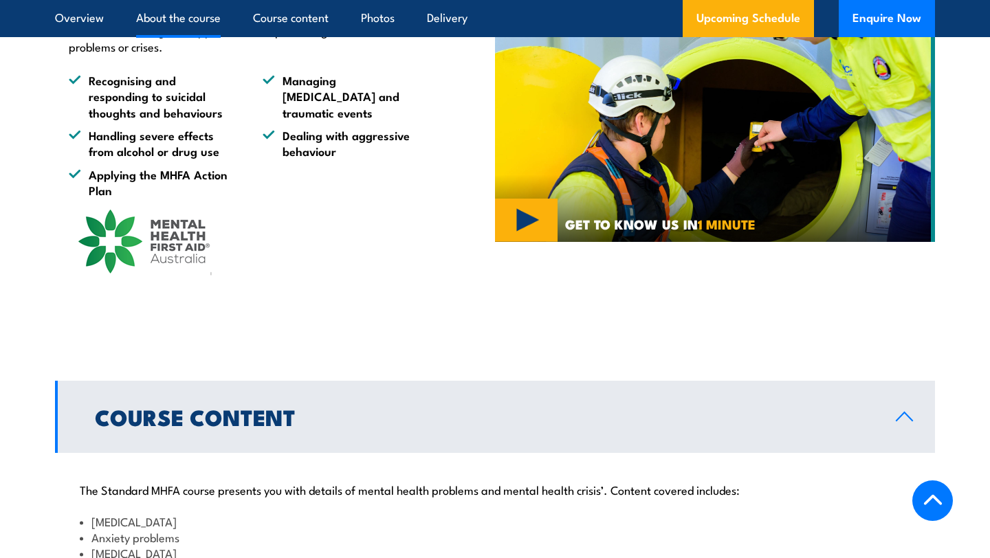
scroll to position [1097, 0]
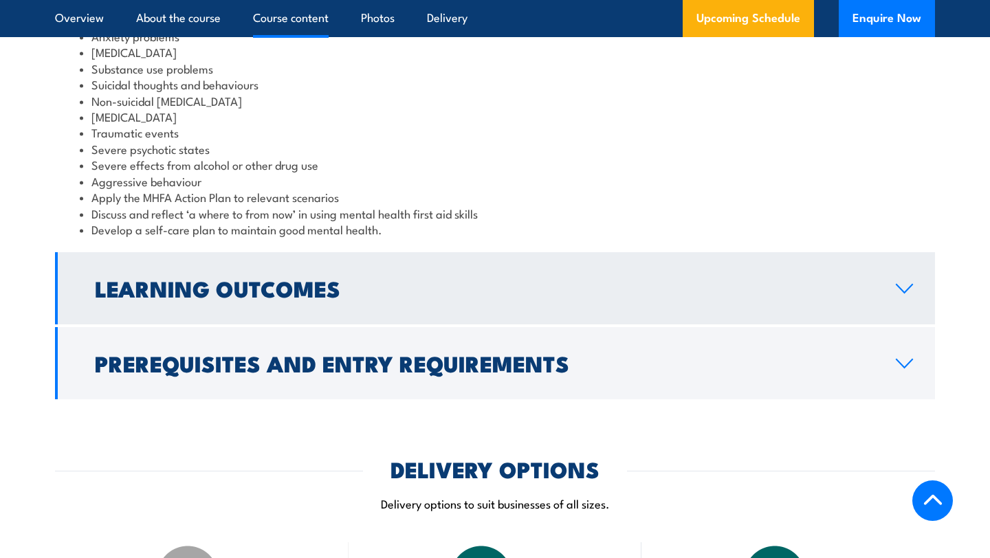
click at [204, 298] on h2 "Learning Outcomes" at bounding box center [484, 287] width 779 height 19
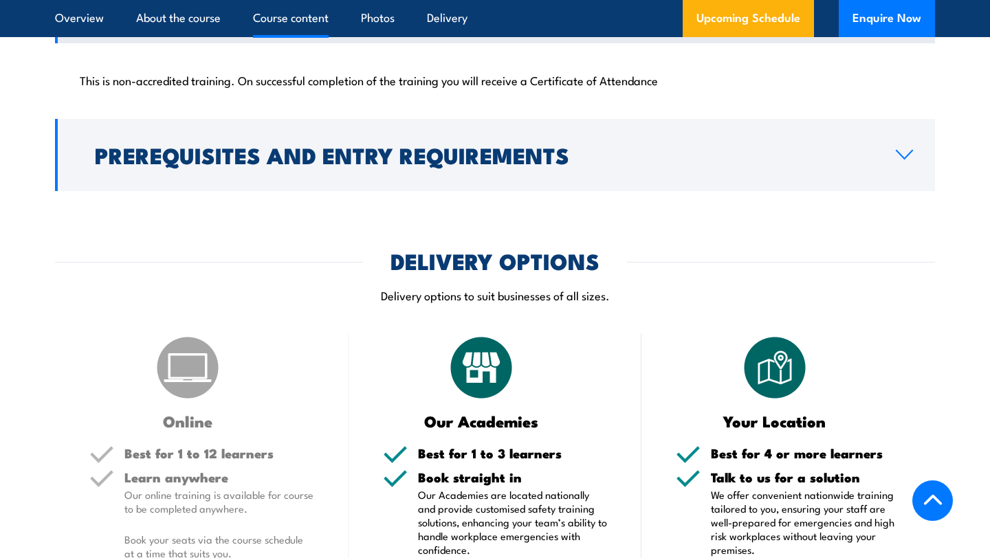
scroll to position [1366, 0]
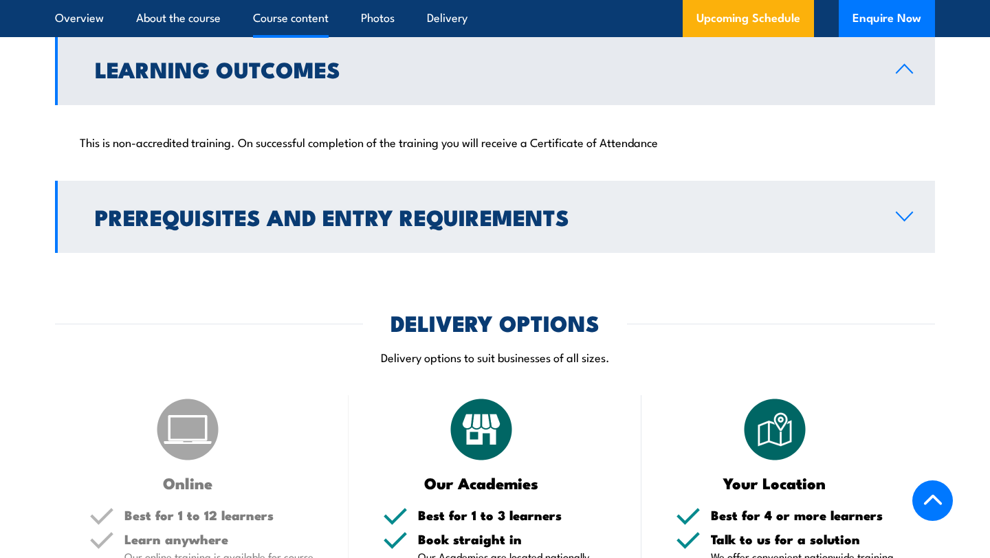
click at [233, 226] on h2 "Prerequisites and Entry Requirements" at bounding box center [484, 216] width 779 height 19
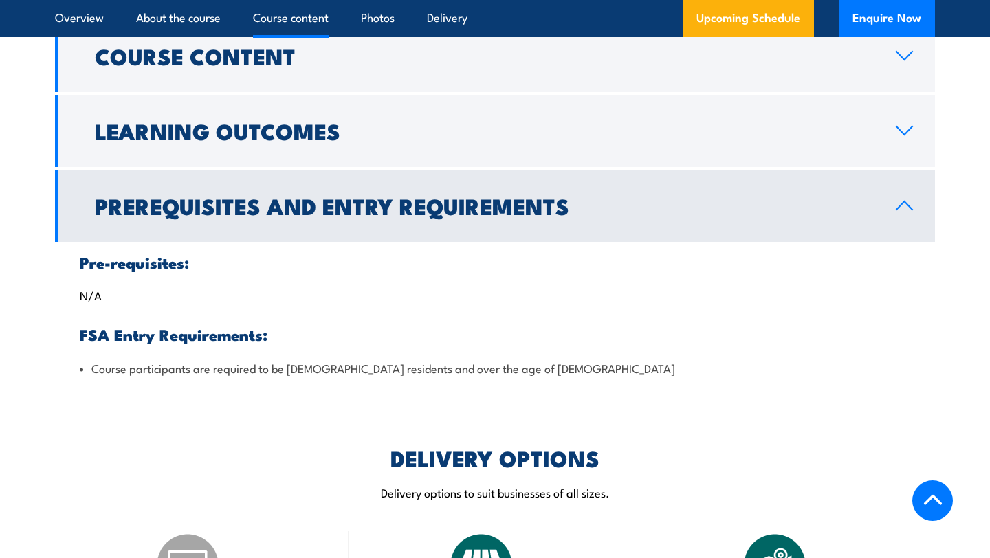
scroll to position [1282, 0]
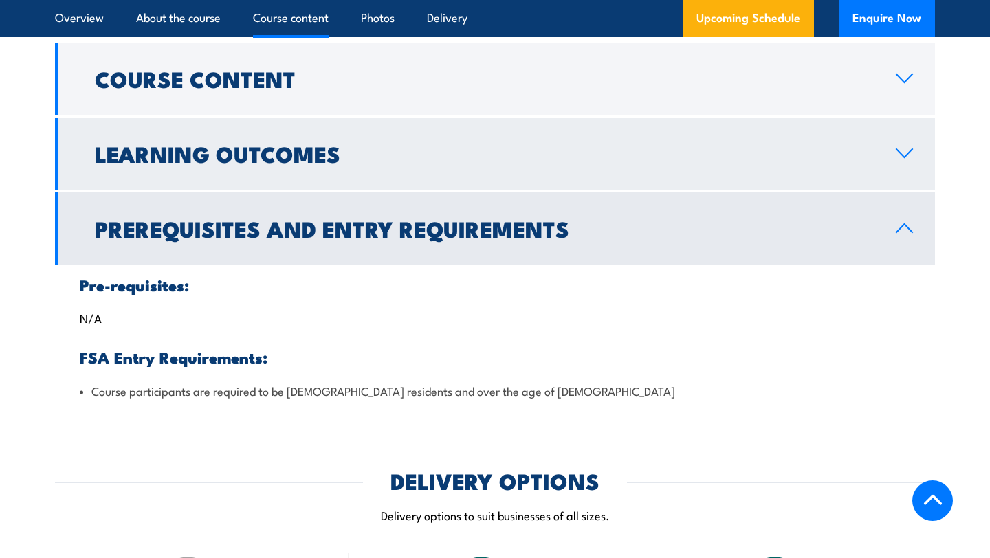
click at [208, 163] on h2 "Learning Outcomes" at bounding box center [484, 153] width 779 height 19
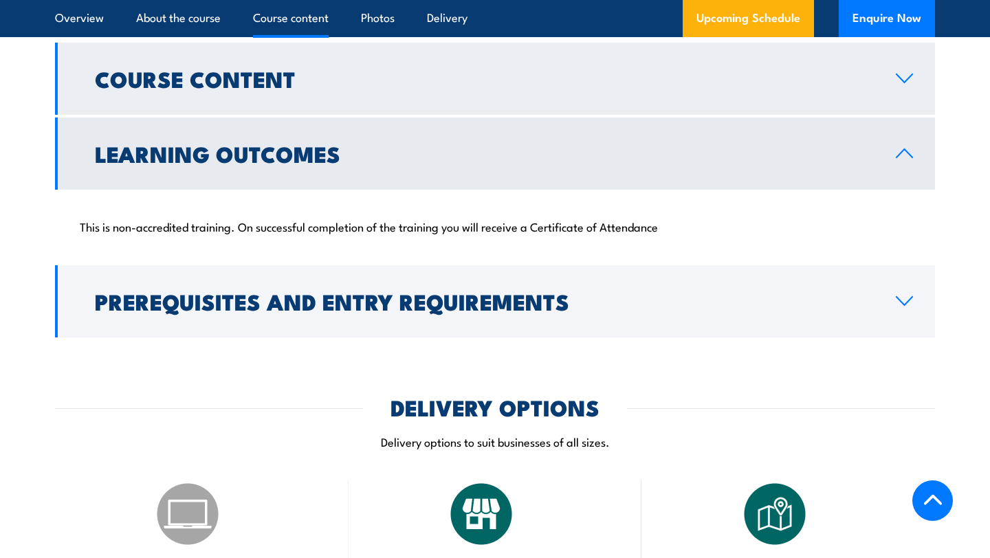
click at [208, 115] on link "Course Content" at bounding box center [495, 79] width 880 height 72
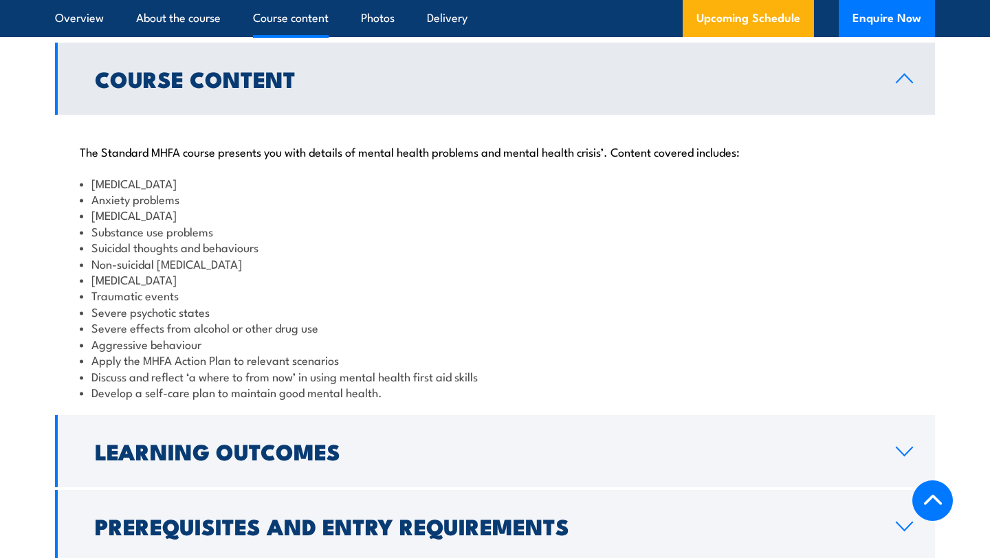
click at [122, 154] on div "The Standard MHFA course presents you with details of mental health problems an…" at bounding box center [495, 264] width 880 height 298
click at [138, 115] on link "Course Content" at bounding box center [495, 79] width 880 height 72
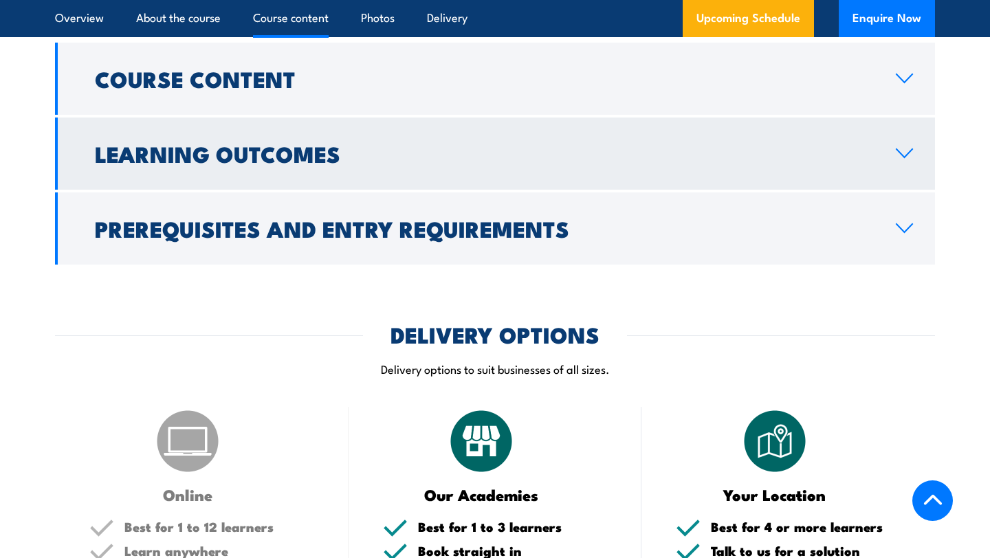
click at [133, 163] on h2 "Learning Outcomes" at bounding box center [484, 153] width 779 height 19
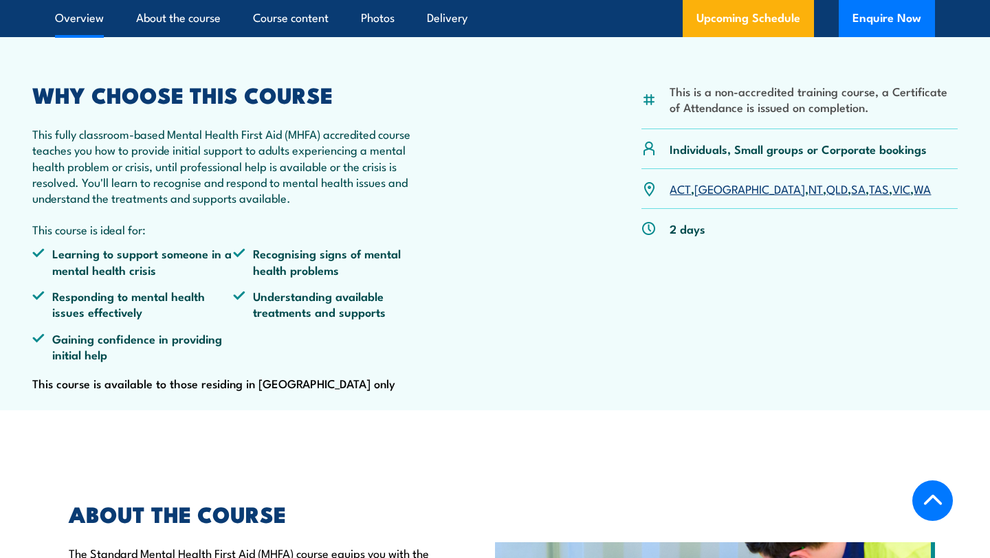
scroll to position [409, 0]
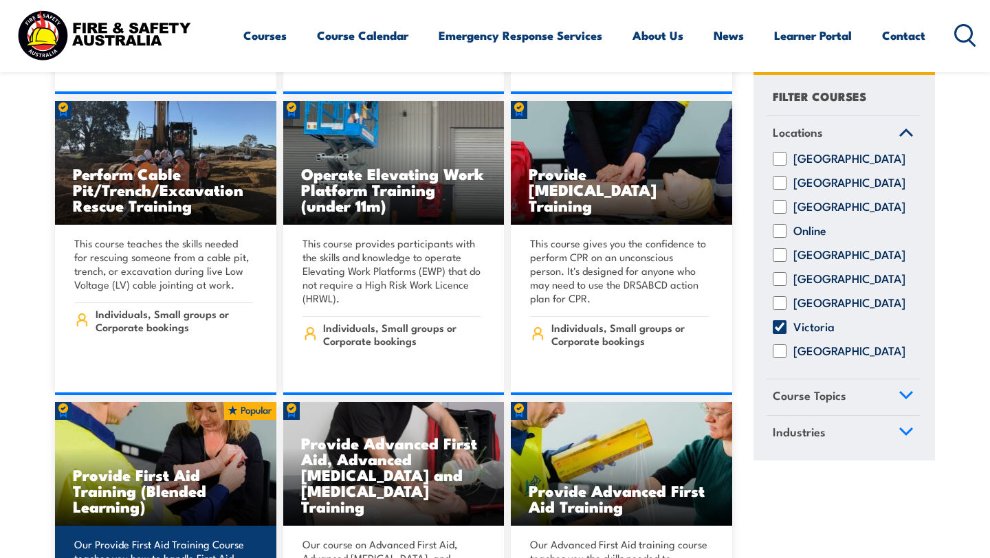
scroll to position [6390, 0]
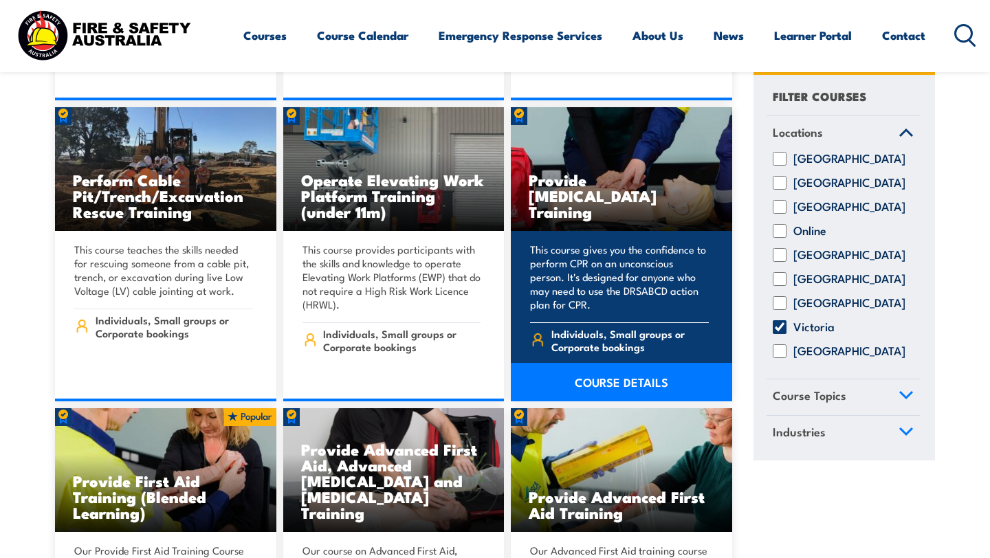
click at [589, 172] on h3 "Provide [MEDICAL_DATA] Training" at bounding box center [622, 195] width 186 height 47
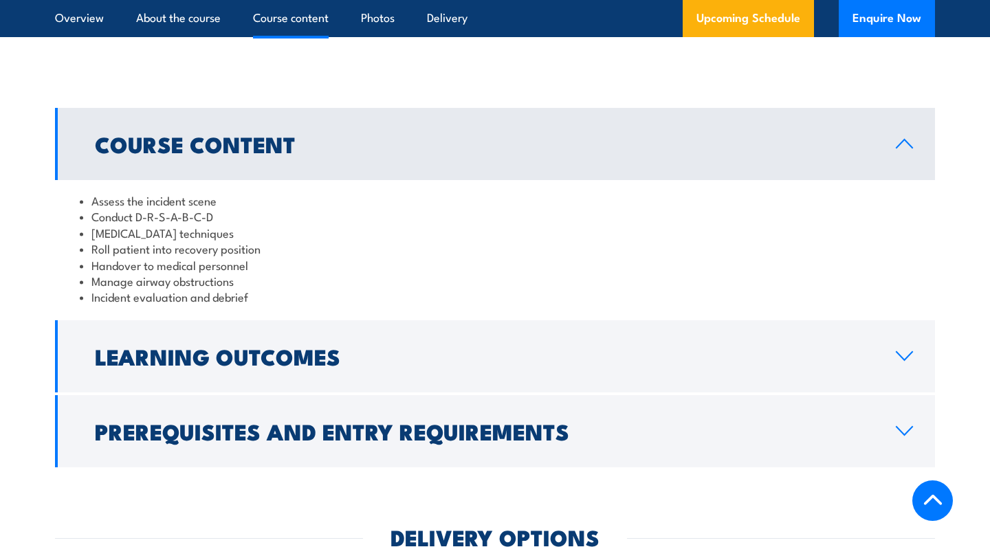
scroll to position [1440, 0]
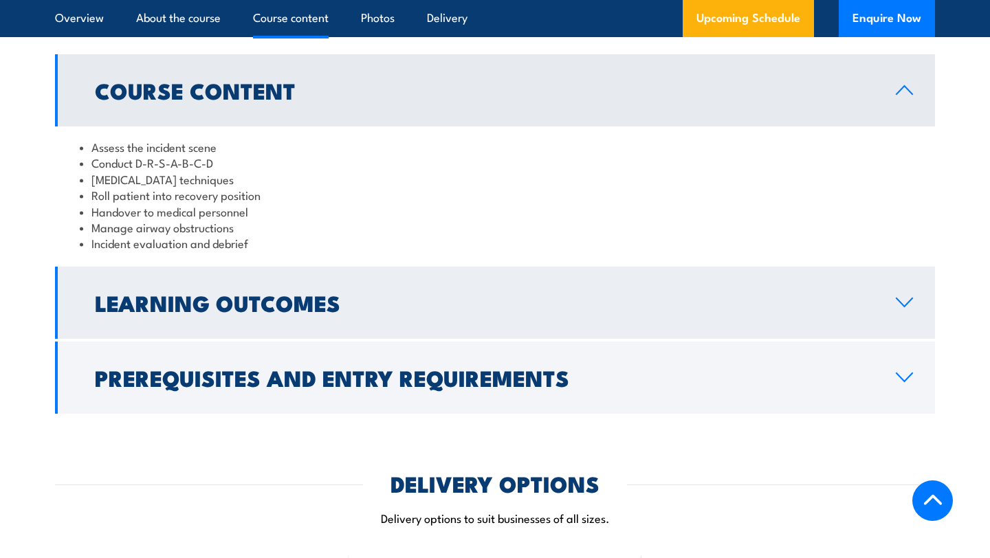
click at [394, 312] on h2 "Learning Outcomes" at bounding box center [484, 302] width 779 height 19
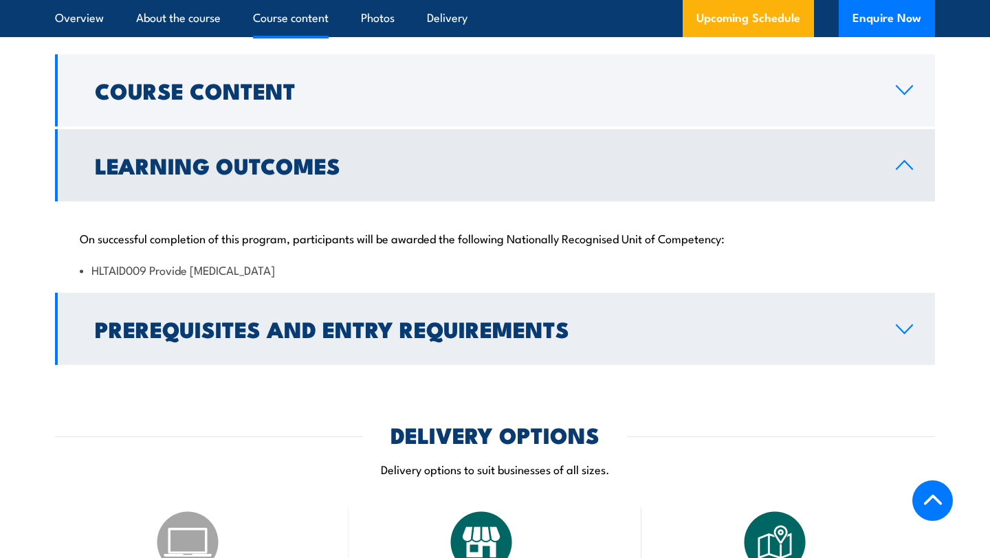
click at [386, 338] on h2 "Prerequisites and Entry Requirements" at bounding box center [484, 328] width 779 height 19
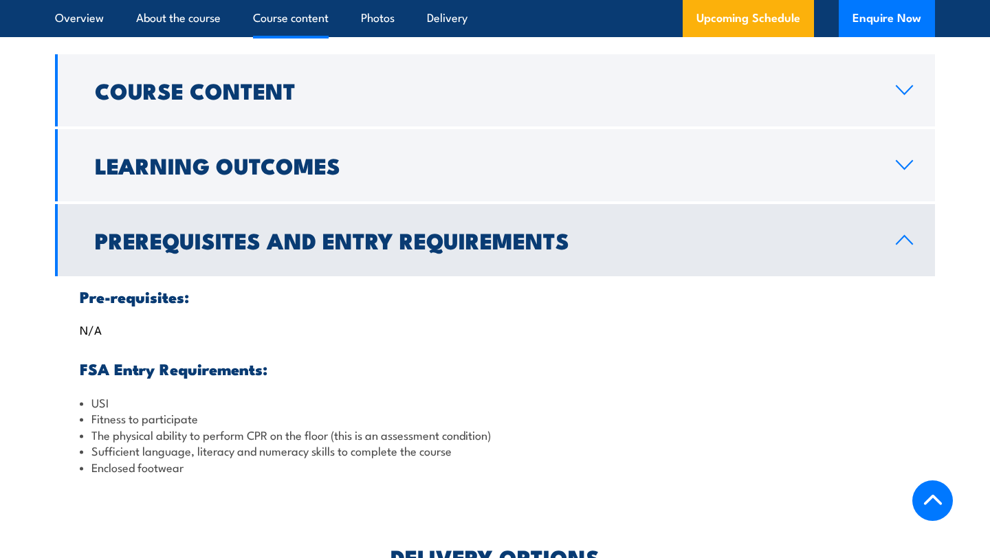
click at [400, 276] on link "Prerequisites and Entry Requirements" at bounding box center [495, 240] width 880 height 72
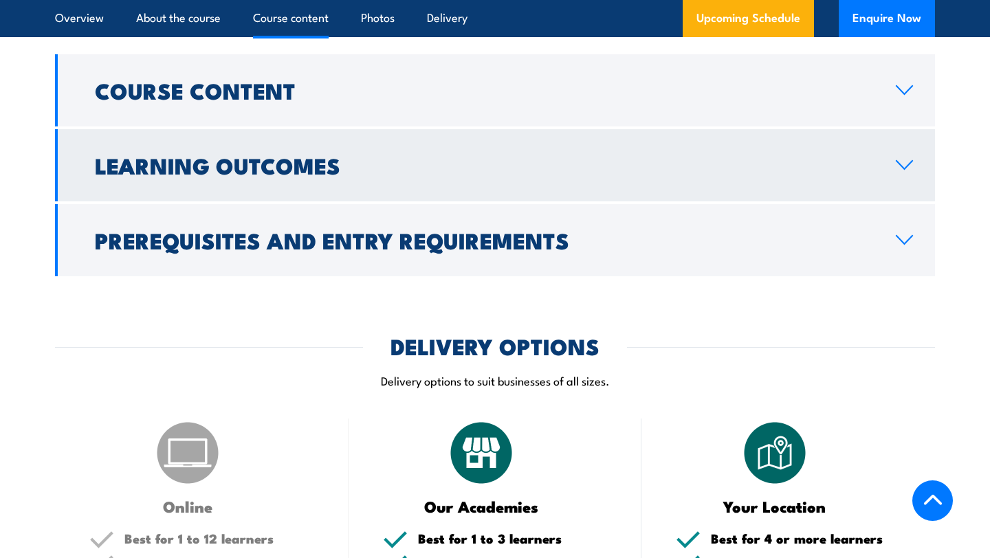
click at [401, 201] on link "Learning Outcomes" at bounding box center [495, 165] width 880 height 72
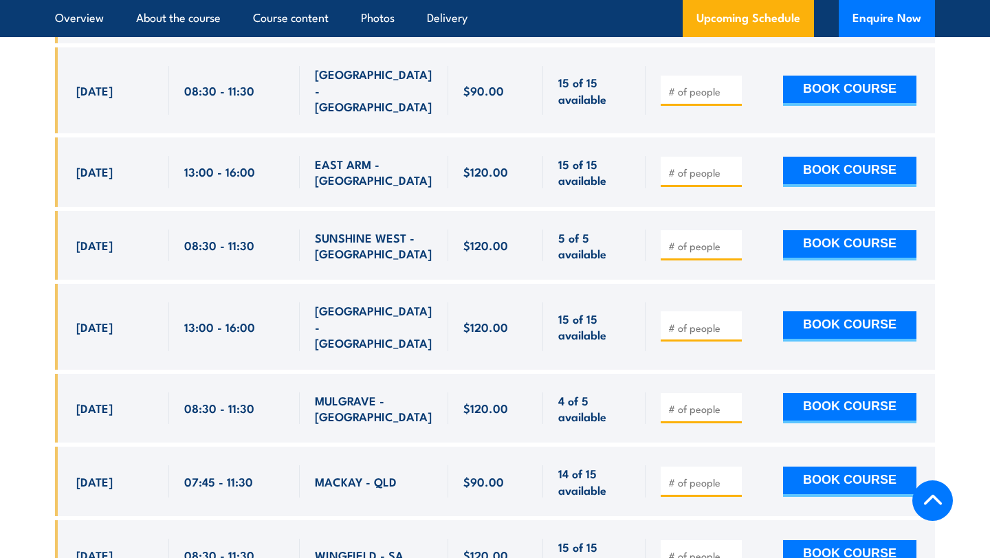
scroll to position [3262, 0]
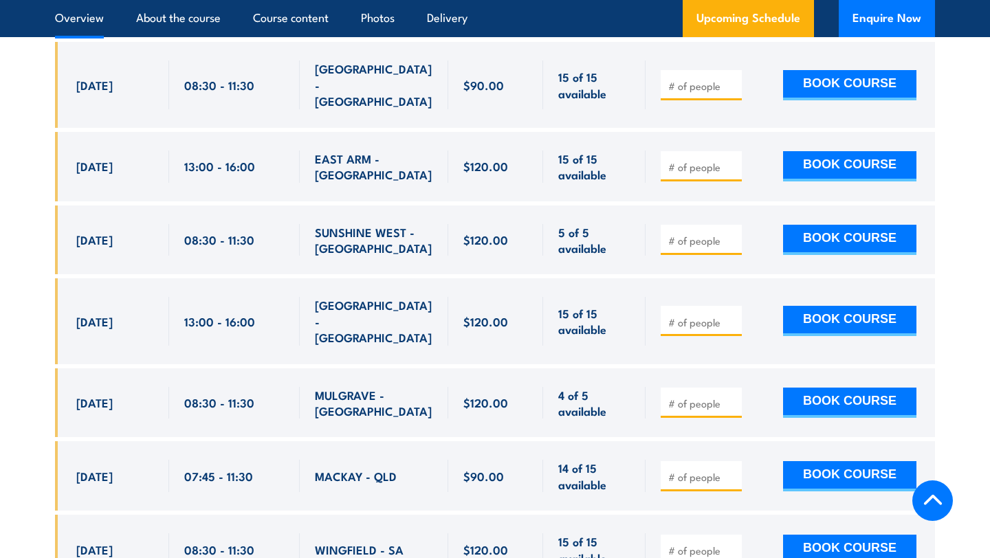
click at [70, 21] on link "Overview" at bounding box center [79, 18] width 49 height 36
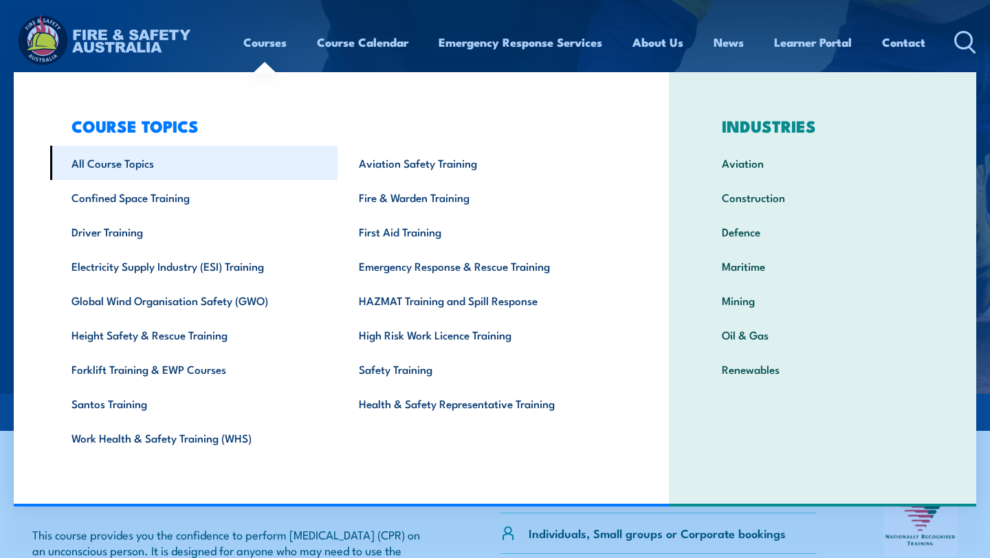
click at [163, 160] on link "All Course Topics" at bounding box center [193, 163] width 287 height 34
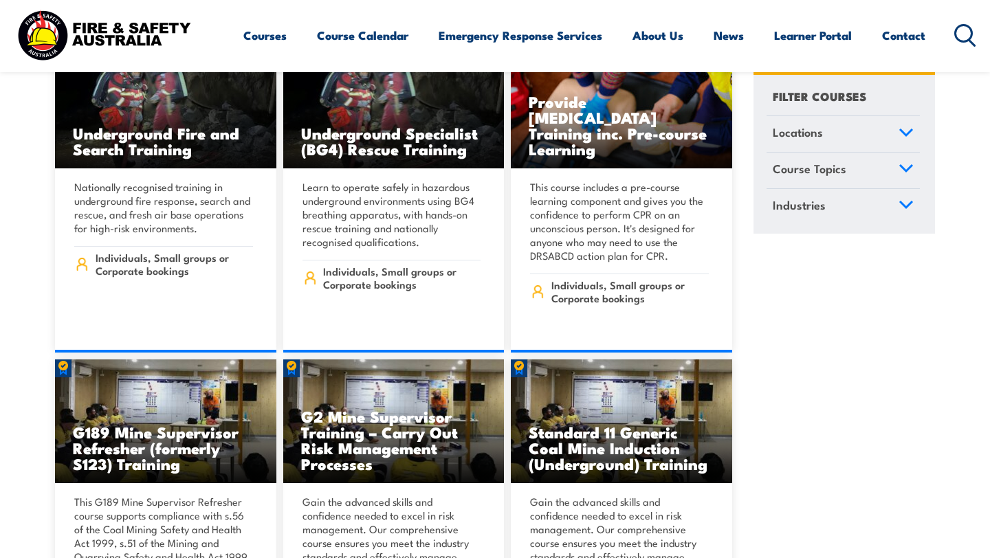
click at [904, 205] on icon at bounding box center [906, 204] width 12 height 6
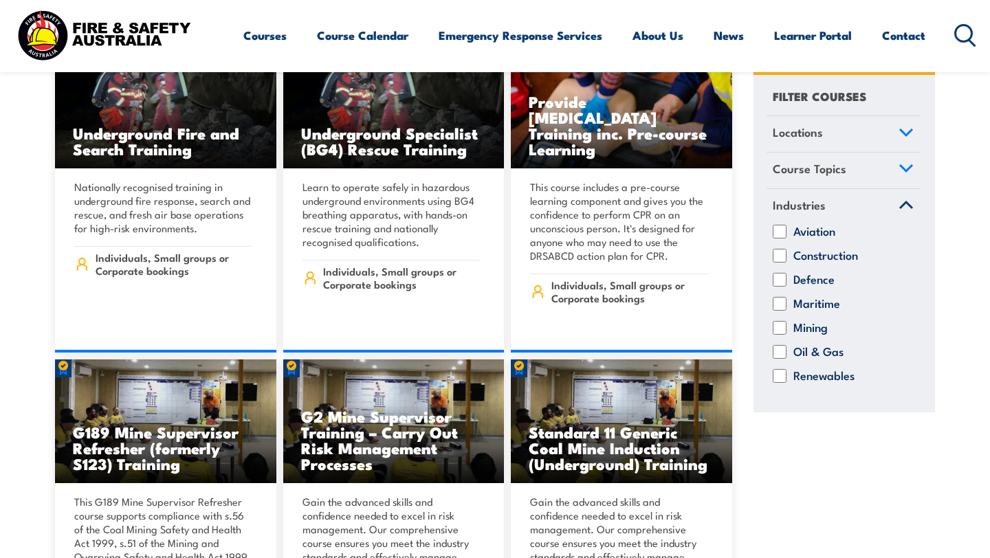
click at [904, 206] on icon at bounding box center [906, 205] width 12 height 6
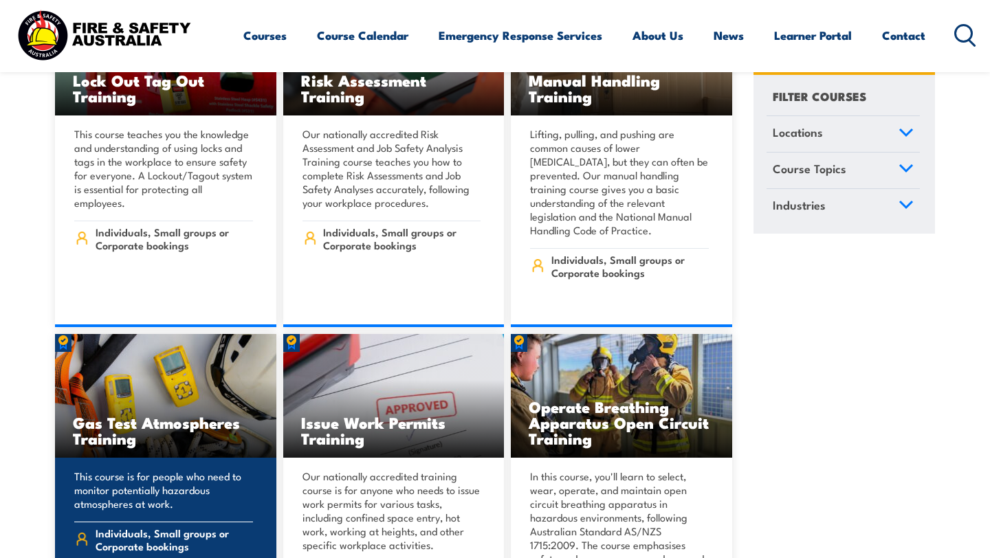
scroll to position [12857, 0]
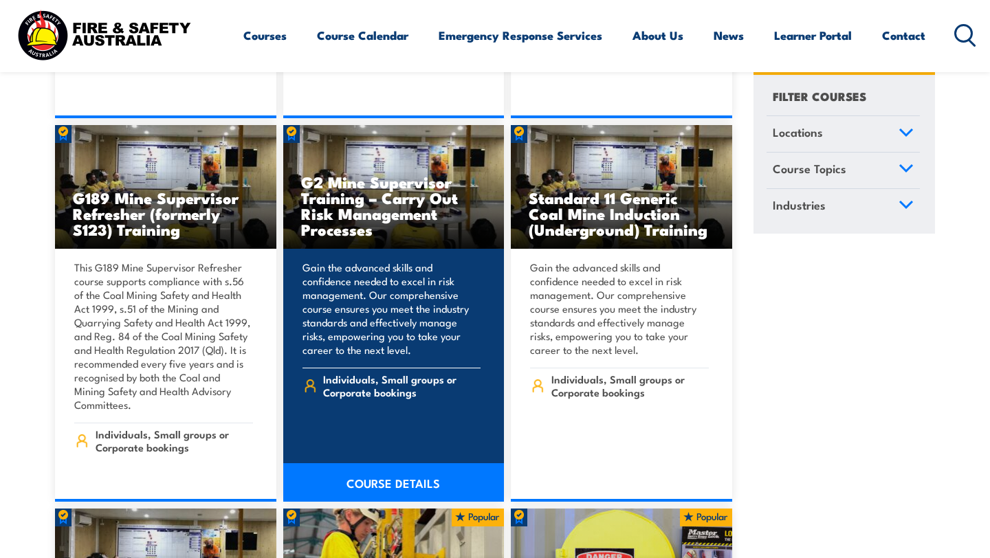
scroll to position [690, 0]
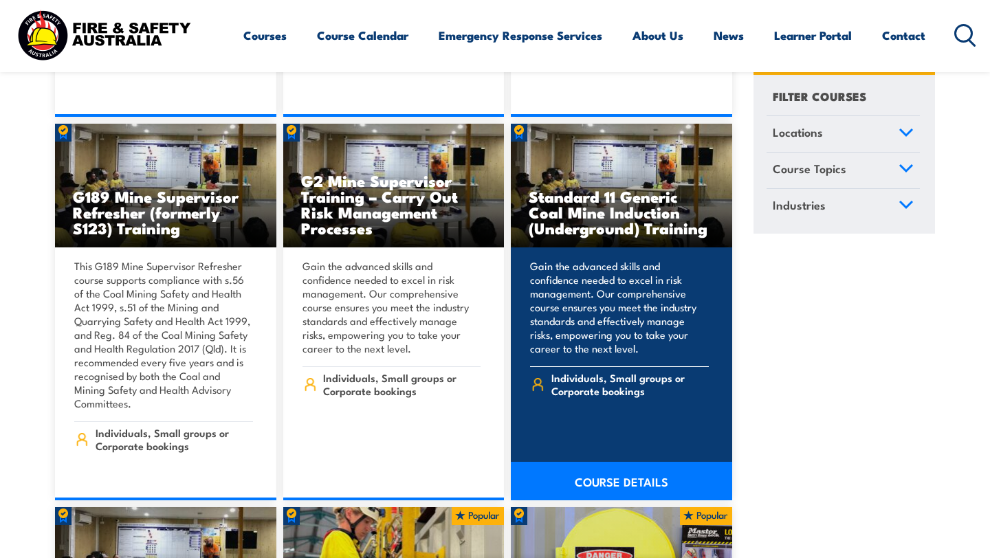
click at [582, 199] on h3 "Standard 11 Generic Coal Mine Induction (Underground) Training" at bounding box center [622, 211] width 186 height 47
click at [574, 467] on link "COURSE DETAILS" at bounding box center [621, 481] width 221 height 39
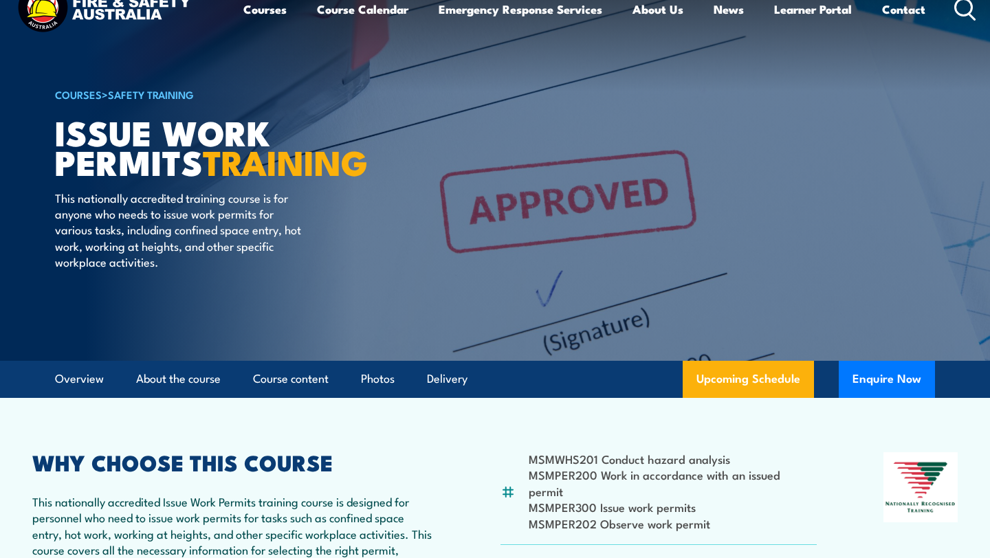
scroll to position [14, 0]
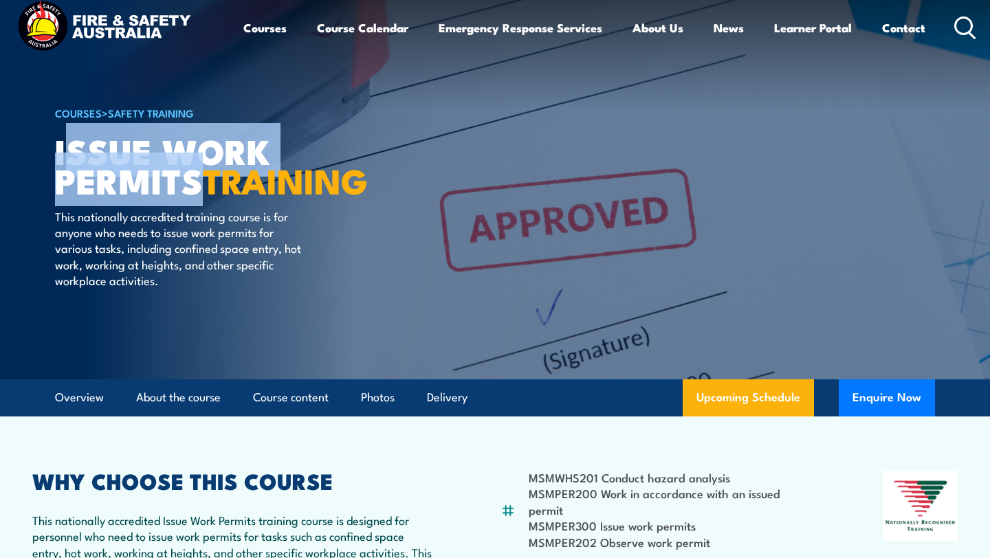
drag, startPoint x: 202, startPoint y: 187, endPoint x: 67, endPoint y: 175, distance: 135.3
click at [67, 175] on h1 "Issue Work Permits TRAINING" at bounding box center [225, 164] width 340 height 59
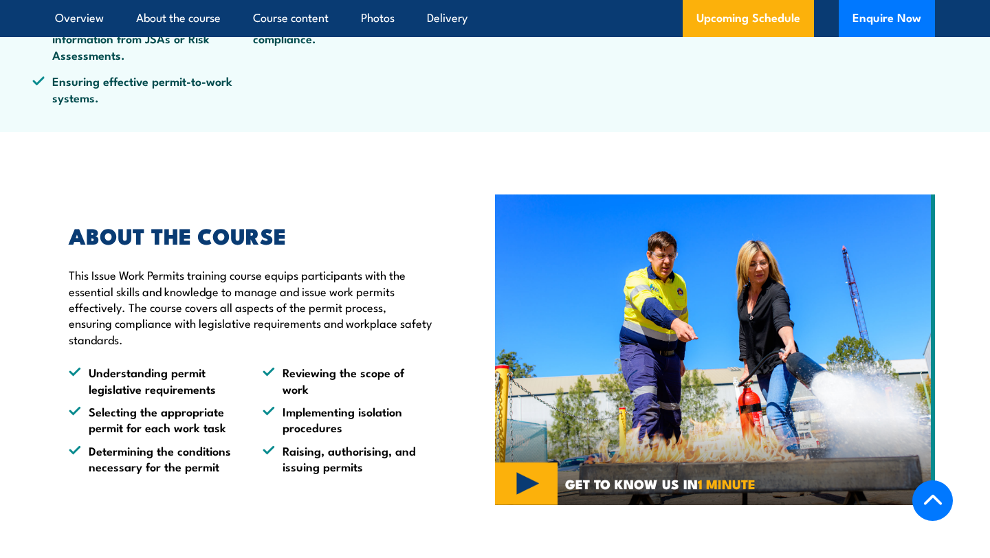
click at [119, 282] on p "This Issue Work Permits training course equips participants with the essential …" at bounding box center [250, 307] width 363 height 80
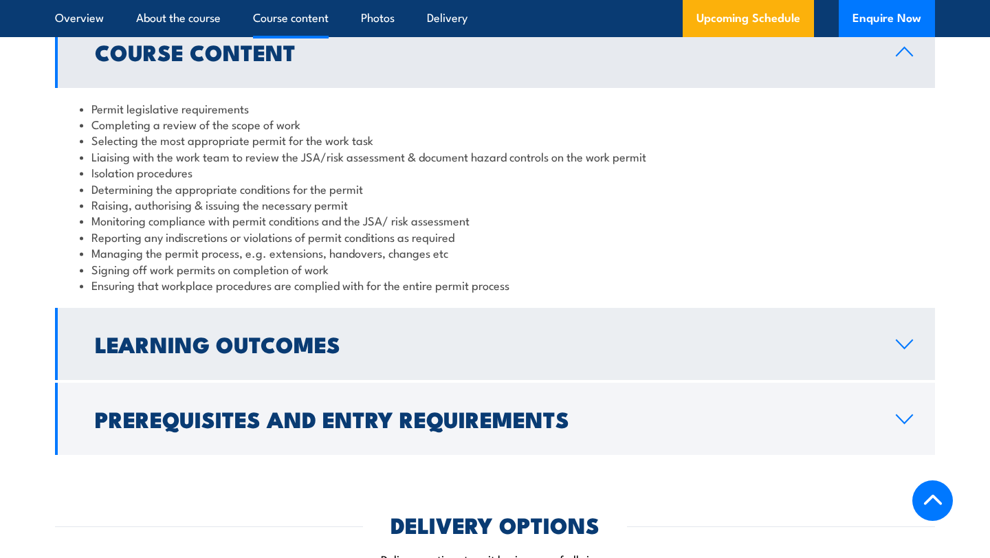
scroll to position [1293, 0]
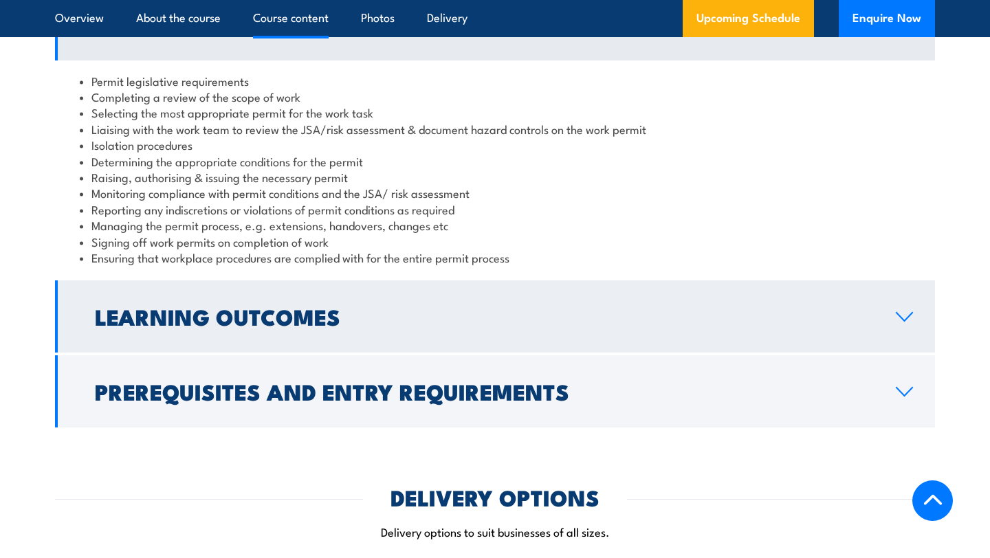
click at [122, 322] on h2 "Learning Outcomes" at bounding box center [484, 316] width 779 height 19
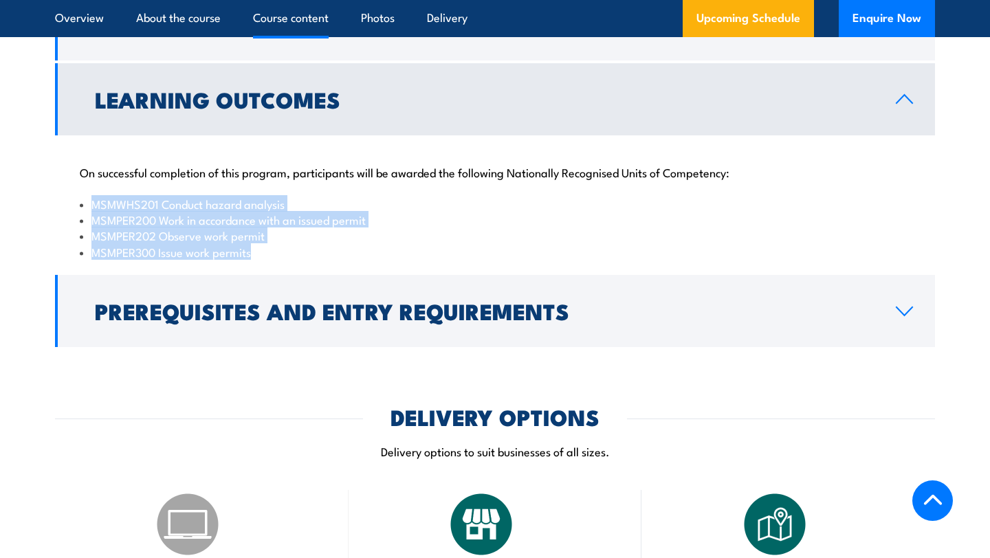
drag, startPoint x: 91, startPoint y: 201, endPoint x: 267, endPoint y: 252, distance: 183.2
click at [267, 252] on ul "MSMWHS201 Conduct hazard analysis MSMPER200 Work in accordance with an issued p…" at bounding box center [495, 228] width 831 height 65
copy ul "MSMWHS201 Conduct hazard analysis MSMPER200 Work in accordance with an issued p…"
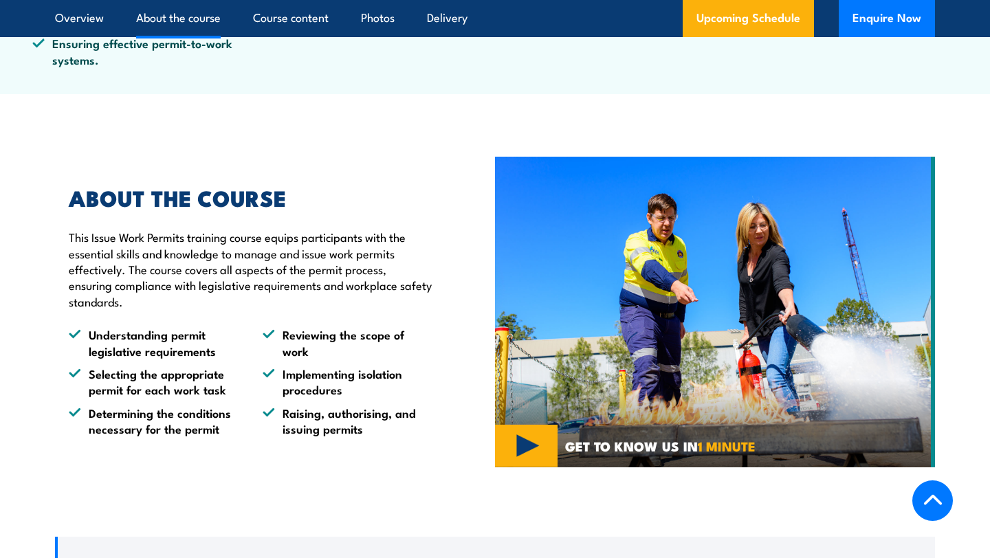
scroll to position [730, 0]
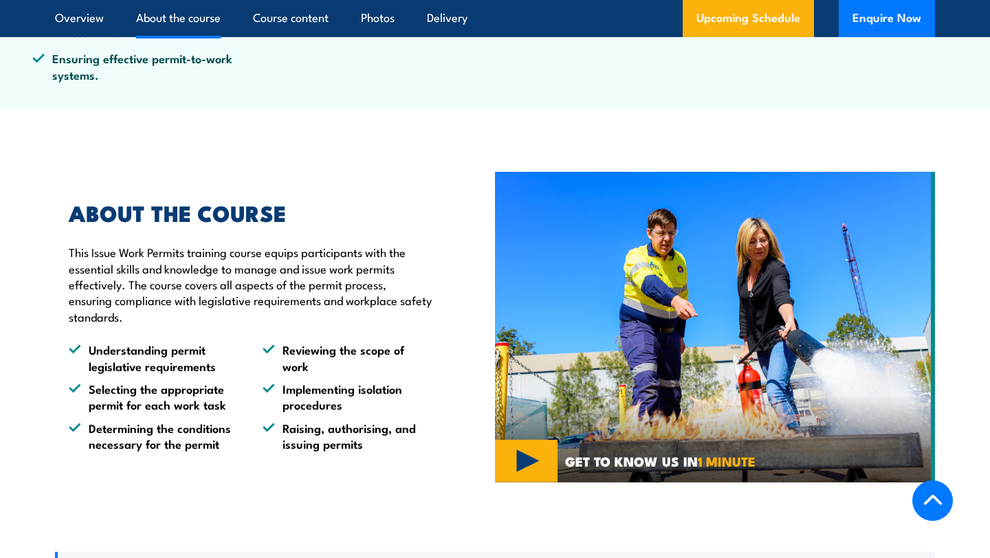
click at [281, 249] on p "This Issue Work Permits training course equips participants with the essential …" at bounding box center [250, 284] width 363 height 80
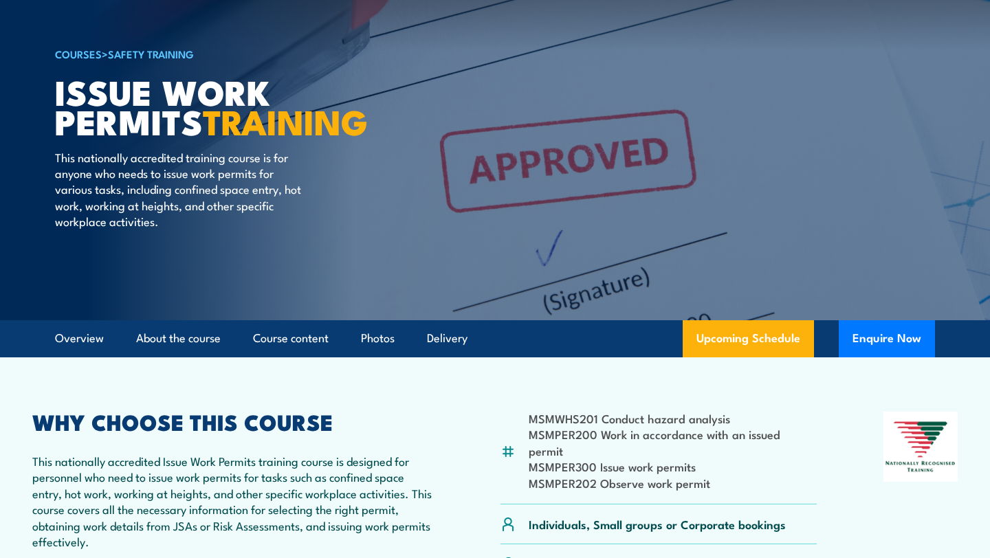
scroll to position [65, 0]
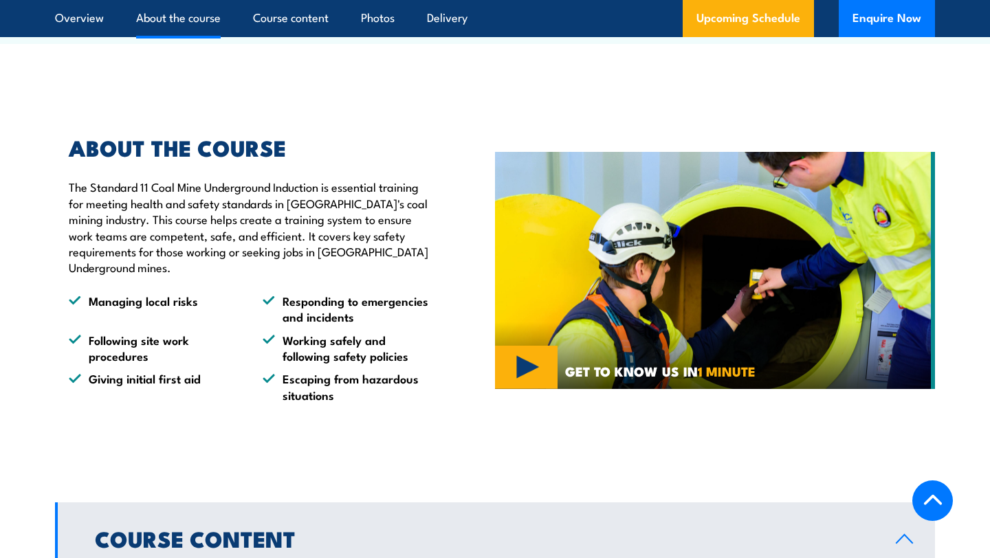
scroll to position [1217, 0]
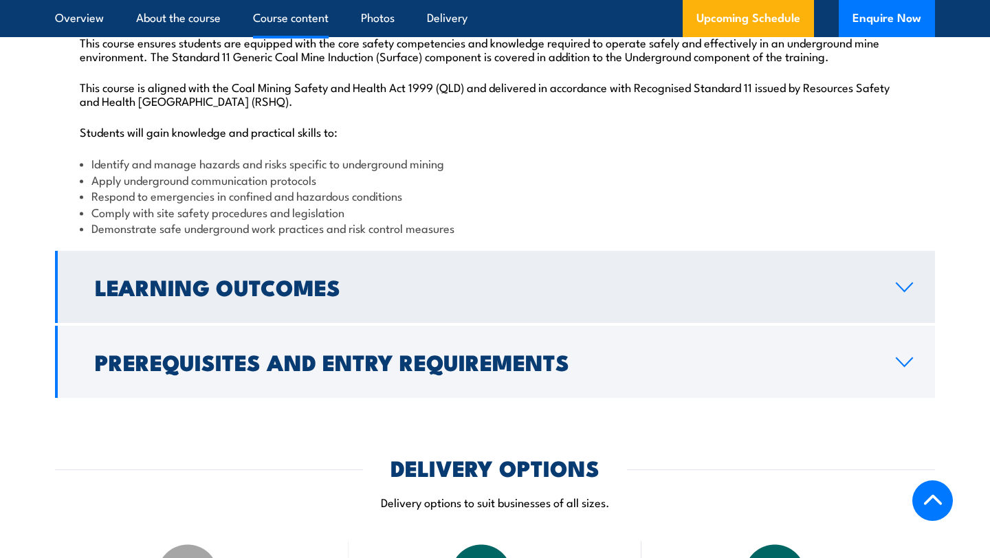
click at [279, 296] on link "Learning Outcomes" at bounding box center [495, 287] width 880 height 72
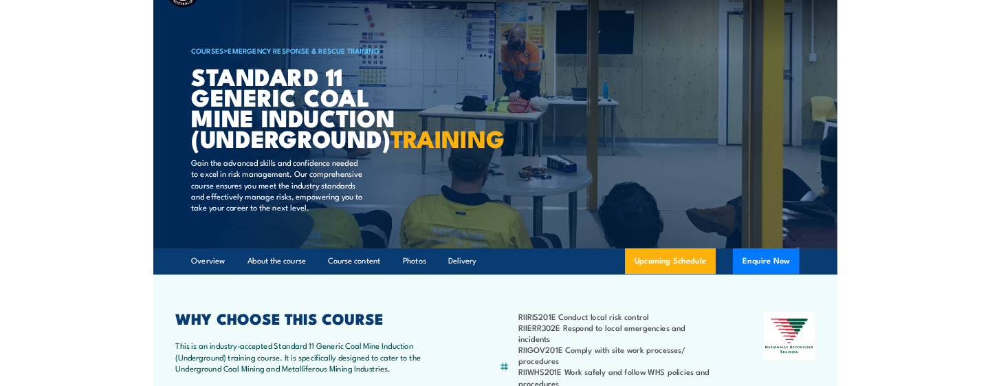
scroll to position [0, 0]
